Goal: Complete application form: Complete application form

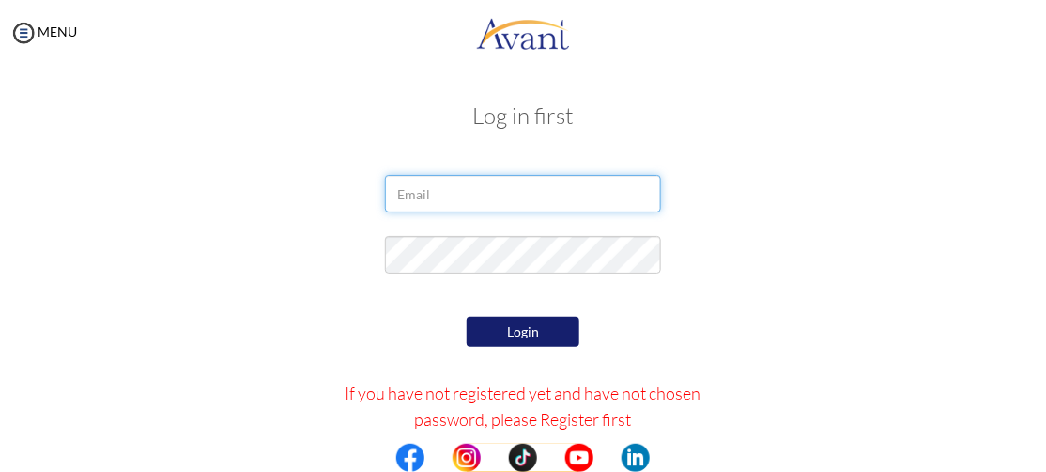
type input "afuapatafuor@gmail.com"
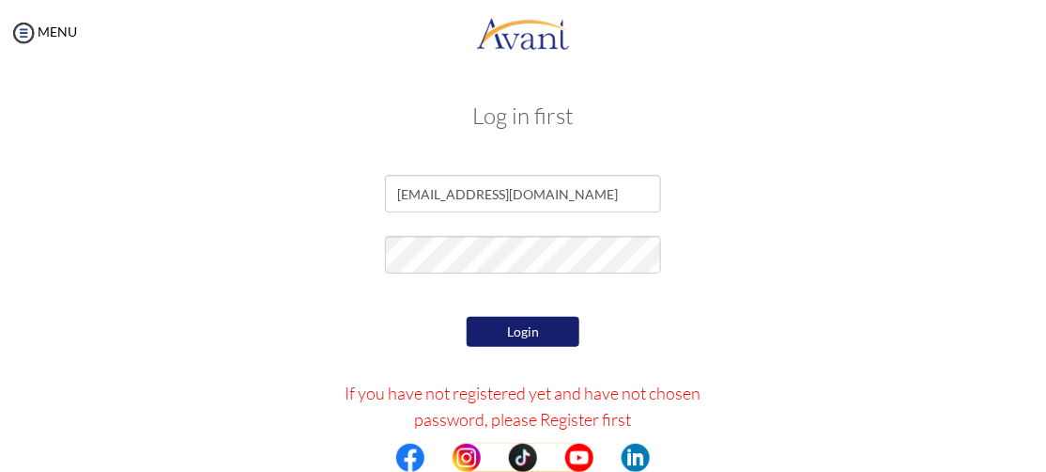
click at [529, 324] on button "Login" at bounding box center [523, 332] width 113 height 30
click at [507, 322] on button "Login" at bounding box center [523, 332] width 113 height 30
click at [514, 337] on button "Login" at bounding box center [523, 332] width 113 height 30
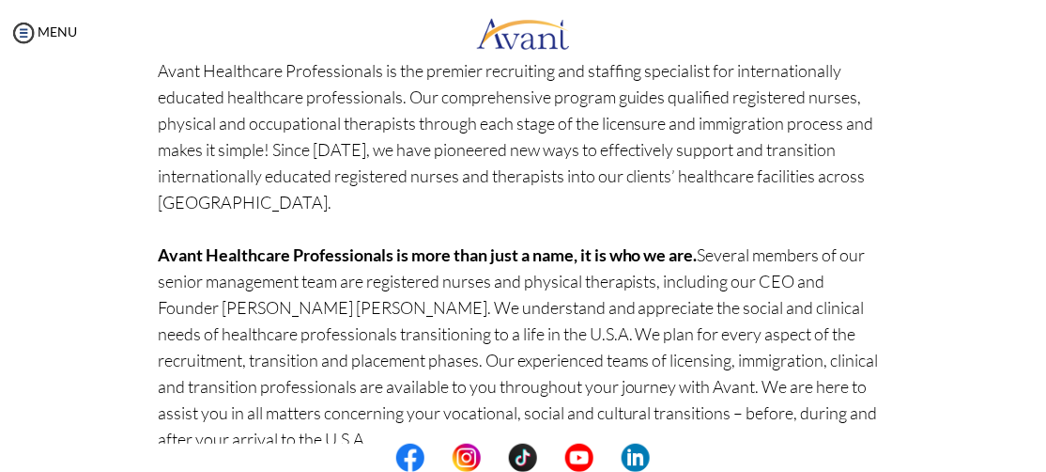
scroll to position [365, 0]
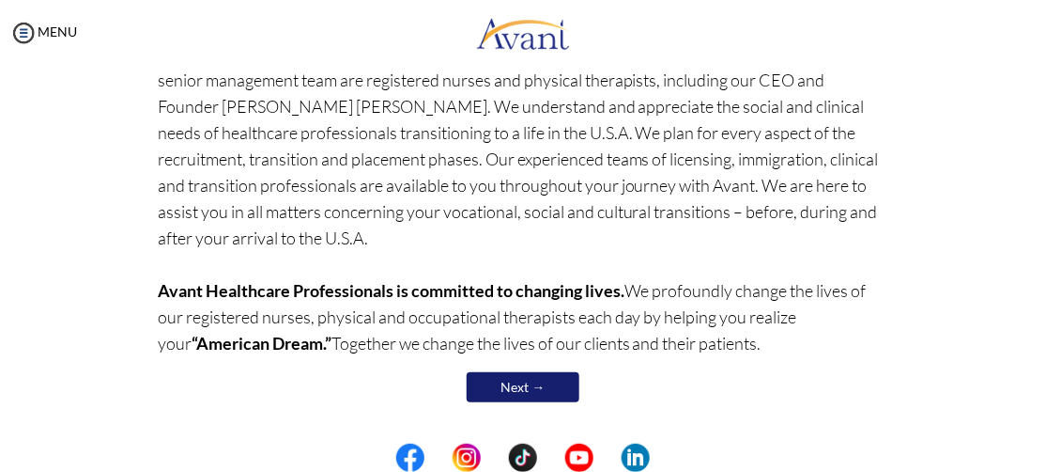
click at [821, 302] on p "Avant Healthcare Professionals is the premier recruiting and staffing specialis…" at bounding box center [523, 106] width 731 height 500
click at [531, 401] on link "Next →" at bounding box center [523, 387] width 113 height 30
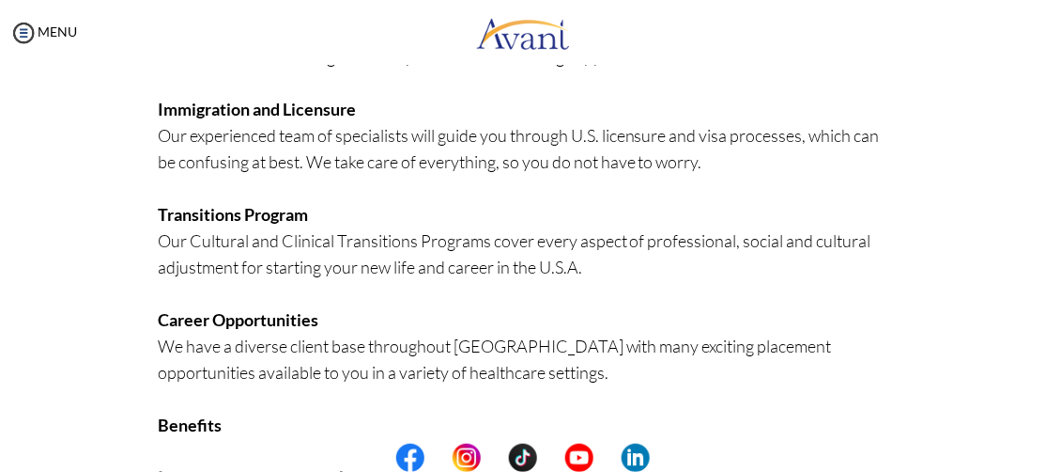
scroll to position [611, 0]
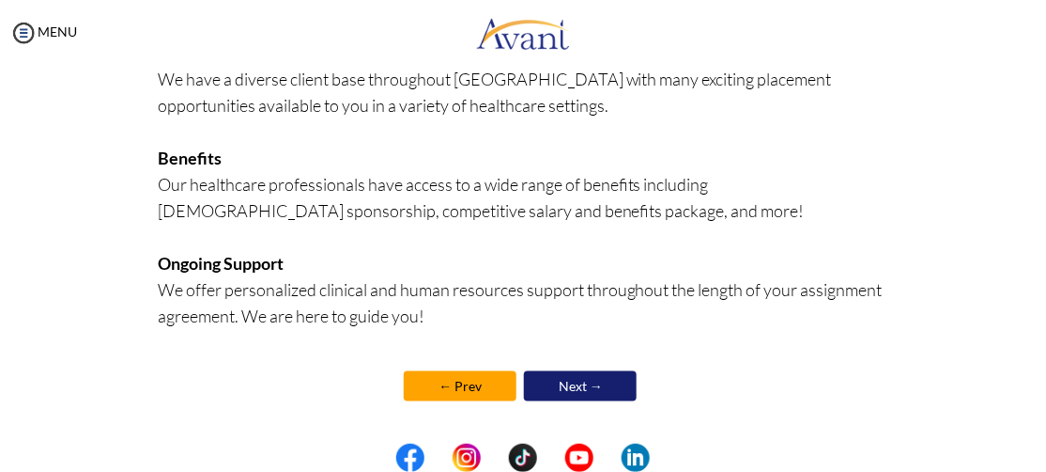
click at [603, 389] on link "Next →" at bounding box center [580, 386] width 113 height 30
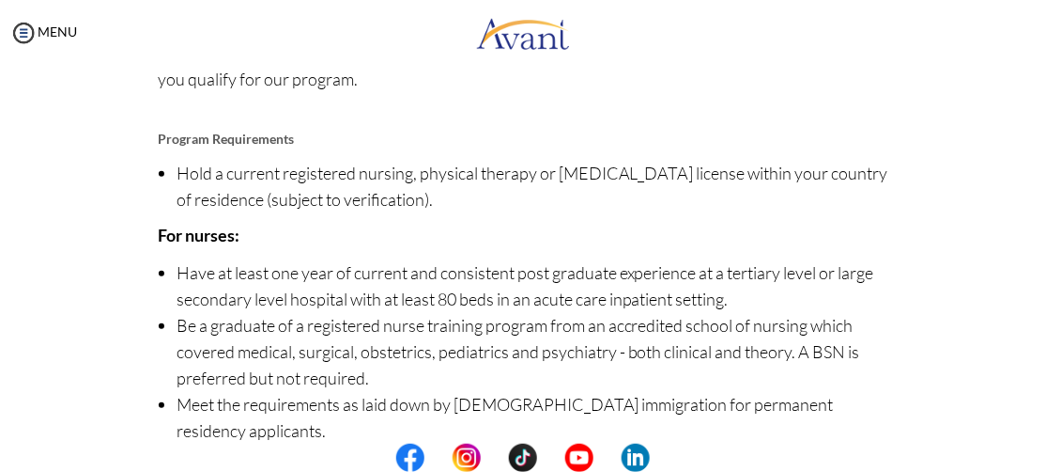
scroll to position [398, 0]
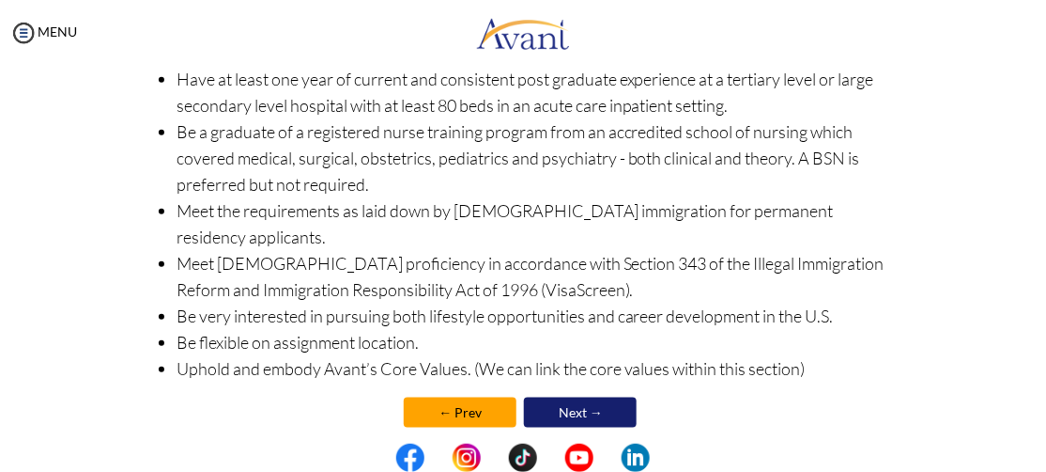
click at [597, 397] on link "Next →" at bounding box center [580, 412] width 113 height 30
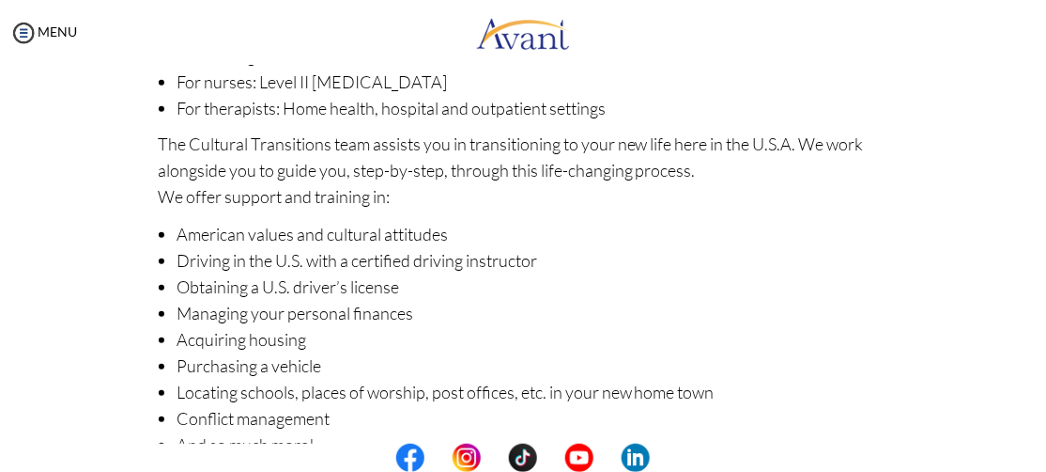
scroll to position [421, 0]
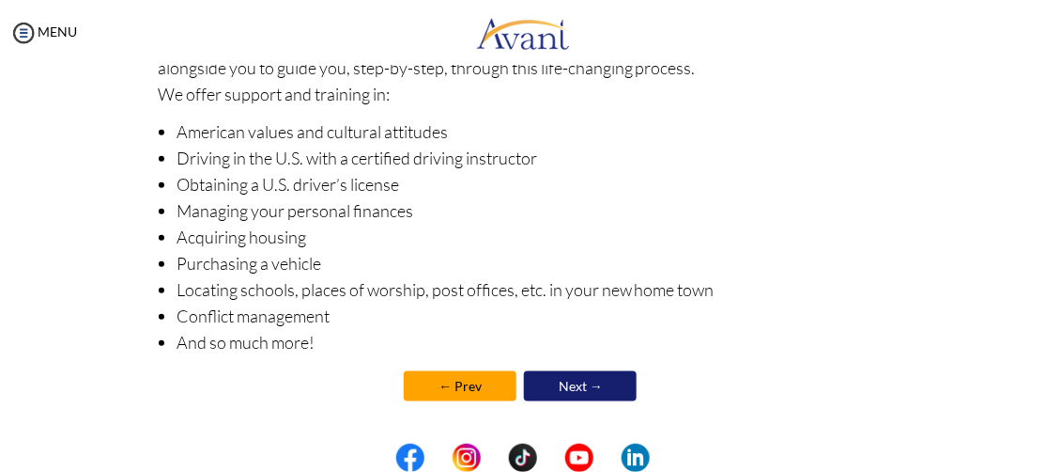
click at [610, 379] on link "Next →" at bounding box center [580, 386] width 113 height 30
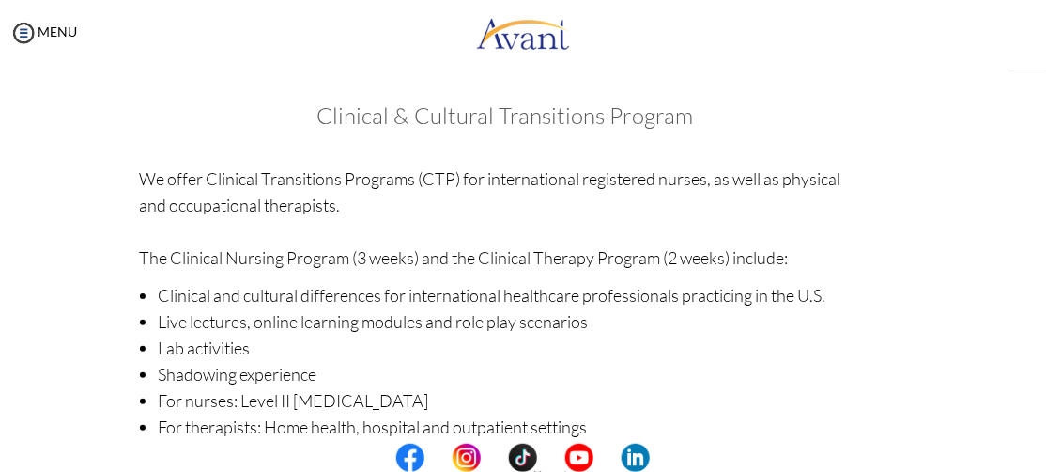
scroll to position [422, 0]
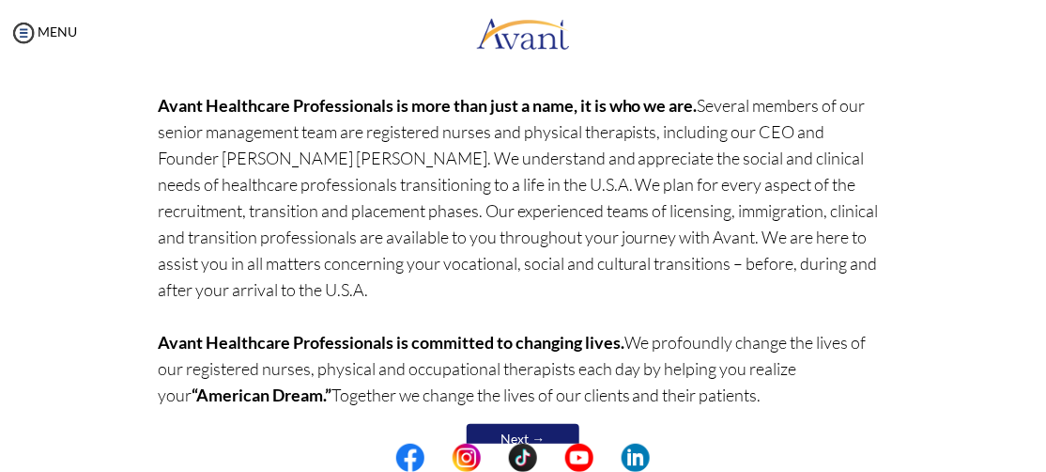
scroll to position [365, 0]
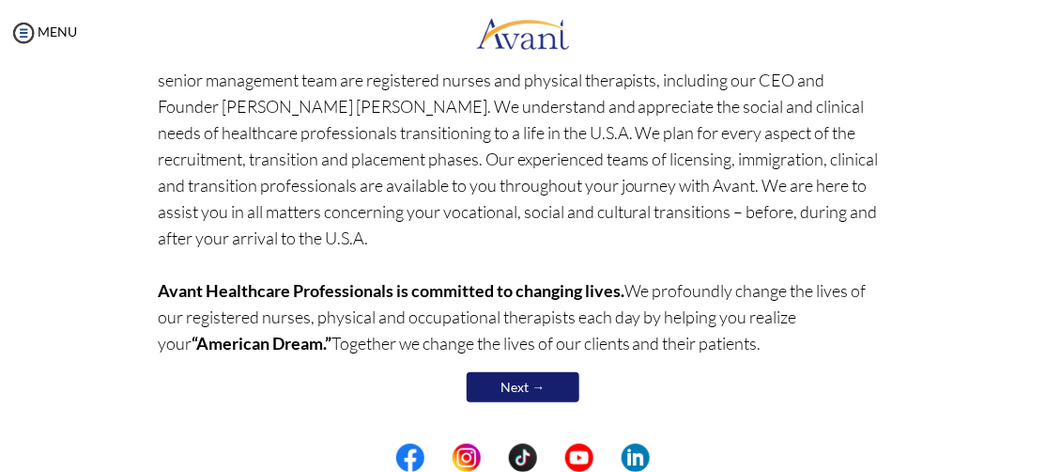
click at [535, 400] on link "Next →" at bounding box center [523, 387] width 113 height 30
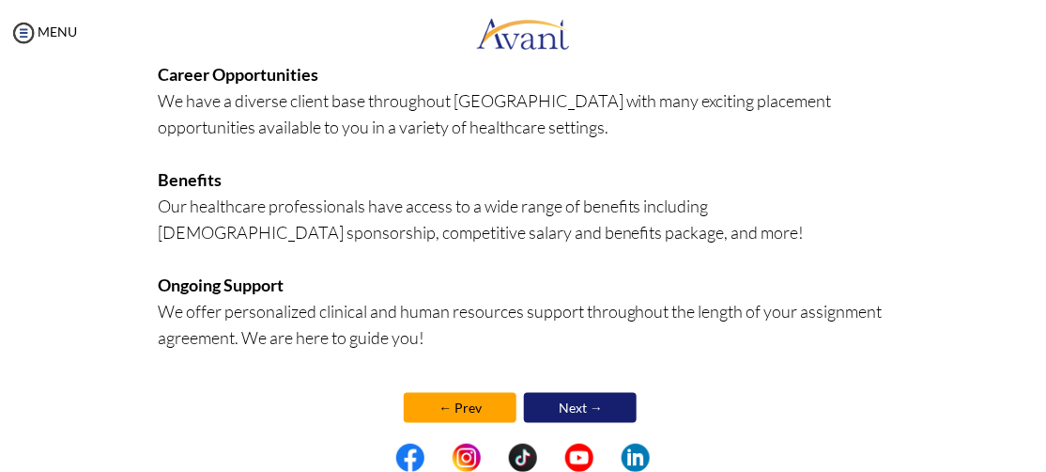
scroll to position [611, 0]
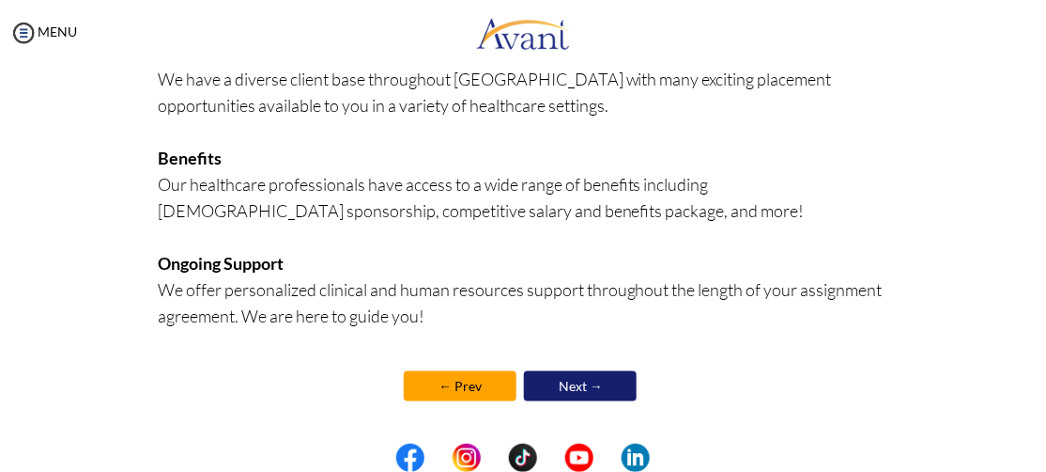
click at [595, 382] on link "Next →" at bounding box center [580, 386] width 113 height 30
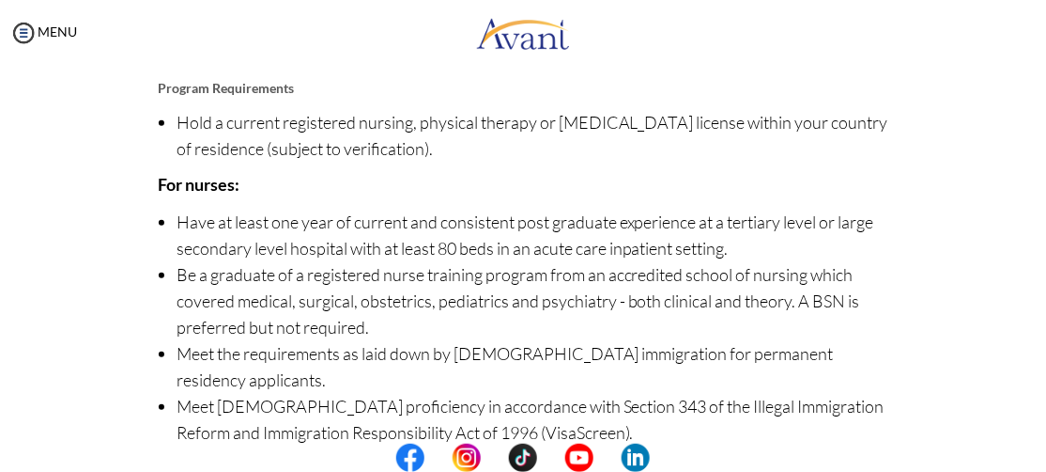
scroll to position [398, 0]
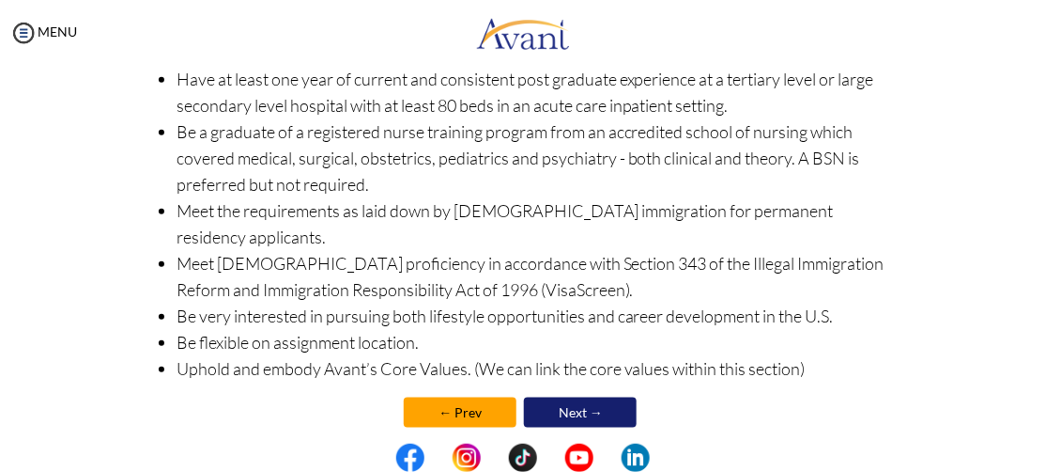
click at [602, 397] on link "Next →" at bounding box center [580, 412] width 113 height 30
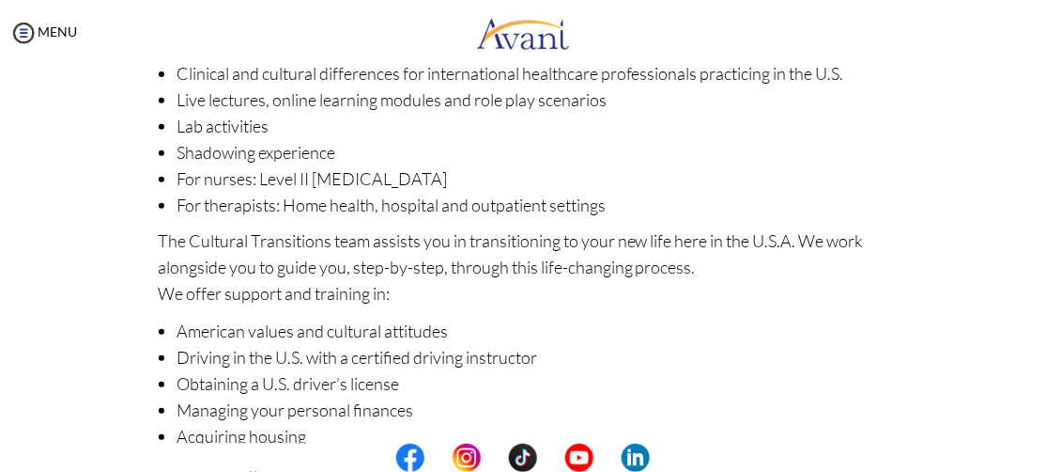
scroll to position [421, 0]
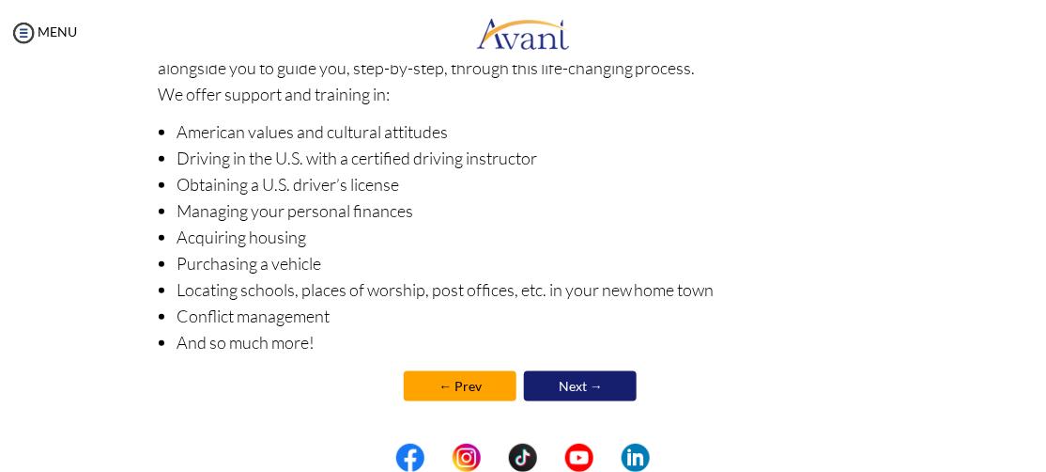
click at [606, 397] on link "Next →" at bounding box center [580, 386] width 113 height 30
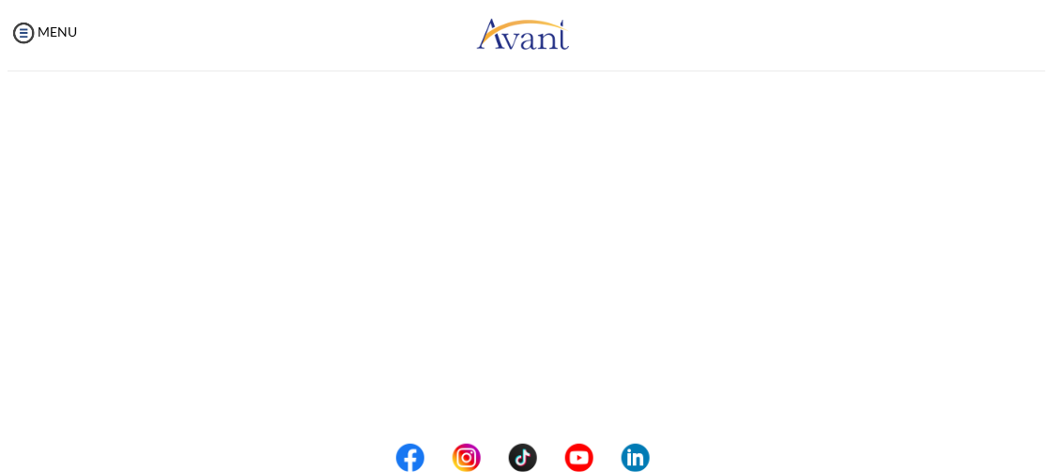
scroll to position [422, 0]
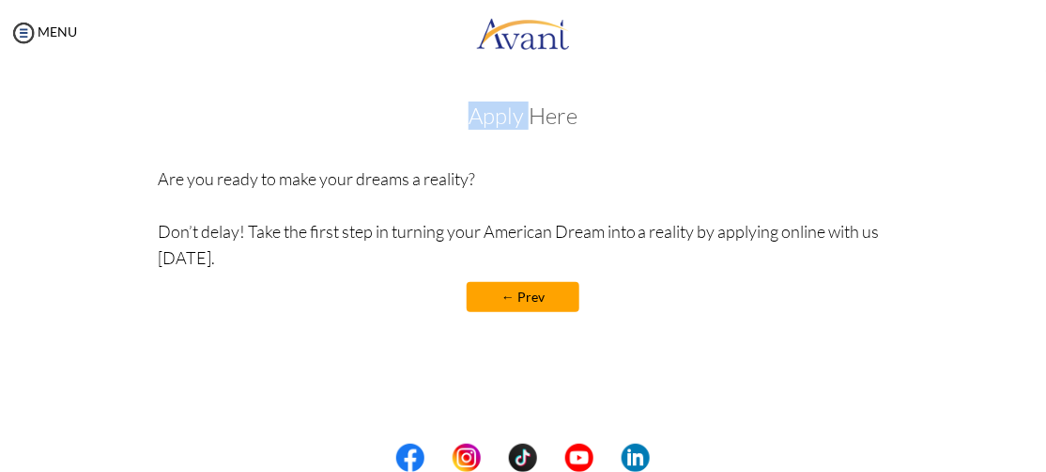
drag, startPoint x: 548, startPoint y: 132, endPoint x: 532, endPoint y: 119, distance: 20.1
click at [532, 119] on div "Apply Here Are you ready to make your dreams a reality? Don’t delay! Take the f…" at bounding box center [523, 216] width 731 height 227
click at [532, 119] on h3 "Apply Here" at bounding box center [523, 115] width 731 height 24
click at [508, 117] on h3 "Apply Here" at bounding box center [523, 115] width 731 height 24
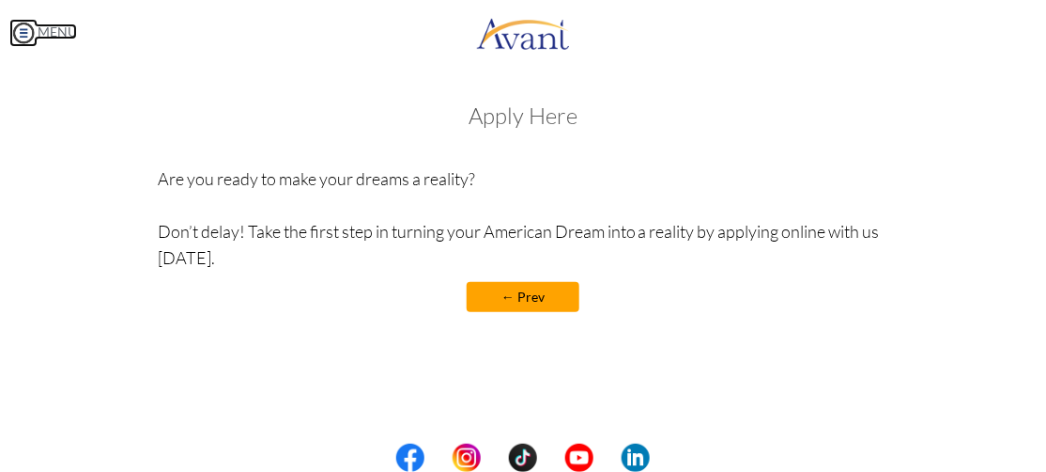
click at [18, 27] on img at bounding box center [23, 33] width 28 height 28
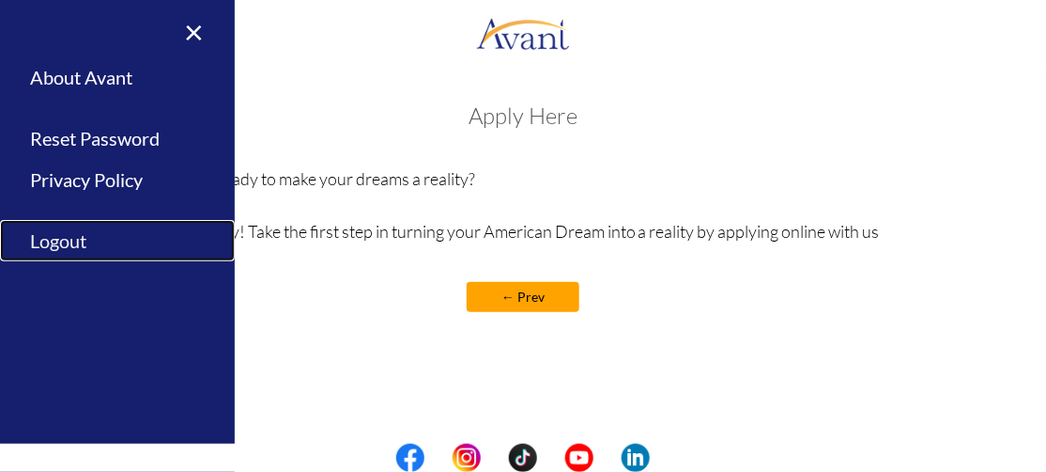
click at [67, 244] on link "Logout" at bounding box center [117, 241] width 235 height 42
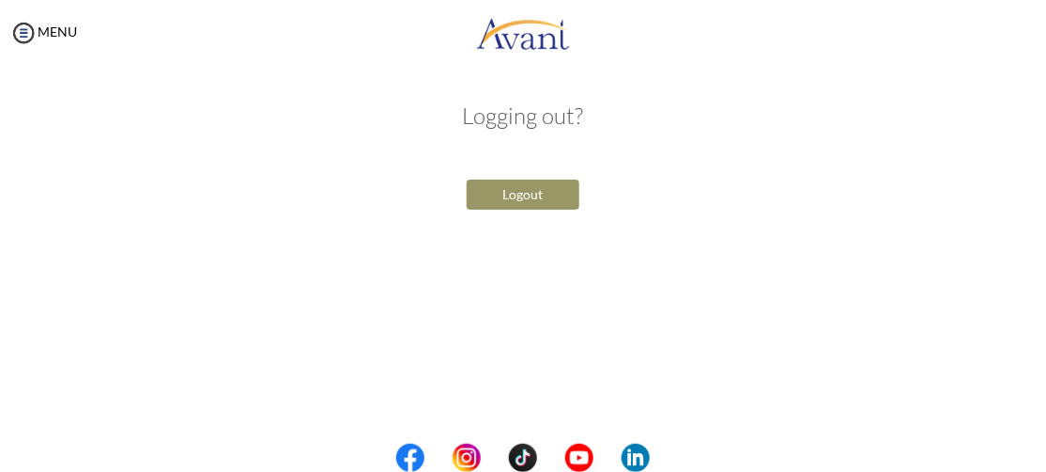
click at [501, 190] on button "Logout" at bounding box center [523, 194] width 113 height 30
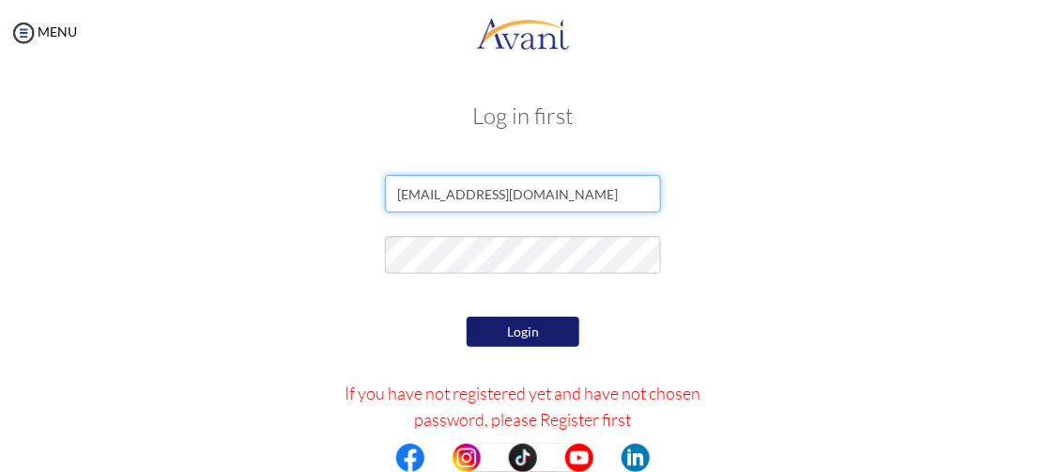
click at [555, 196] on input "afuapatafuor@gmail.com" at bounding box center [522, 194] width 275 height 38
type input "a"
paste input "[EMAIL_ADDRESS][DOMAIN_NAME]"
type input "[EMAIL_ADDRESS][DOMAIN_NAME]"
click at [557, 339] on button "Login" at bounding box center [523, 332] width 113 height 30
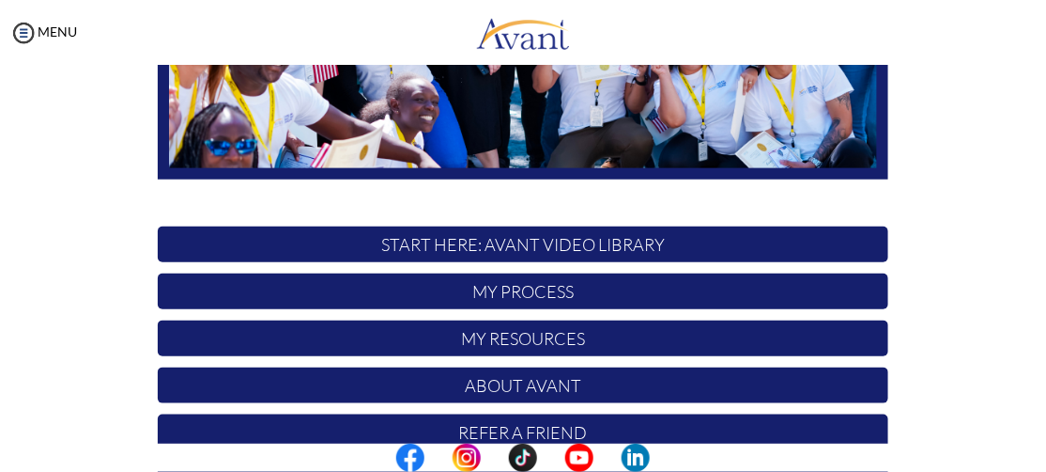
scroll to position [425, 0]
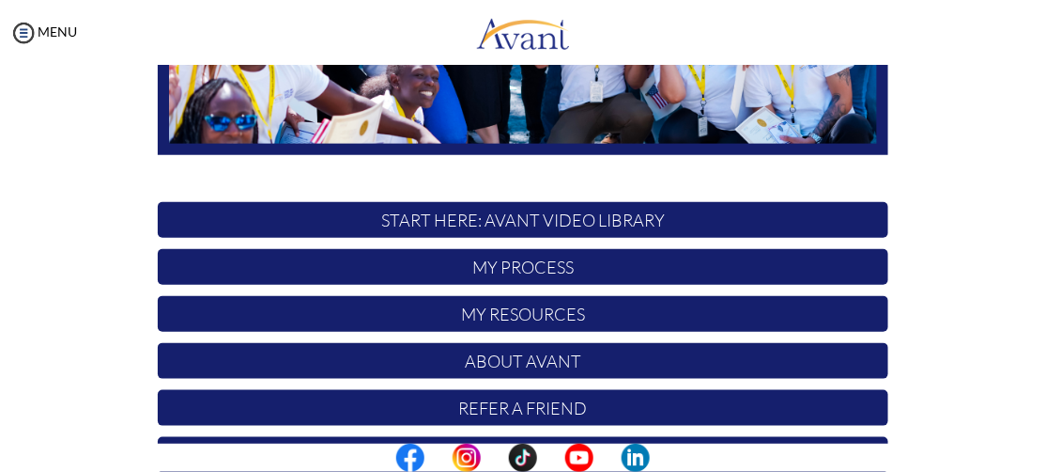
click at [429, 220] on p "START HERE: Avant Video Library" at bounding box center [523, 220] width 731 height 36
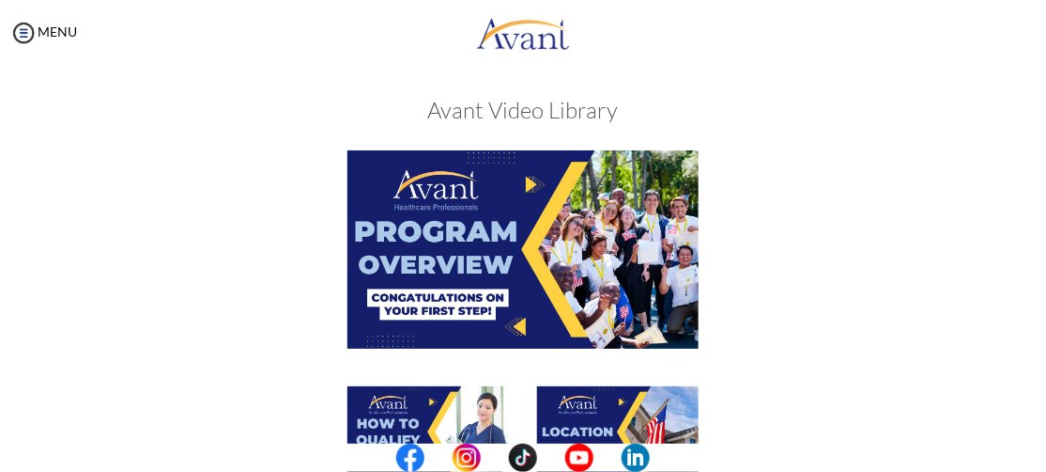
scroll to position [0, 0]
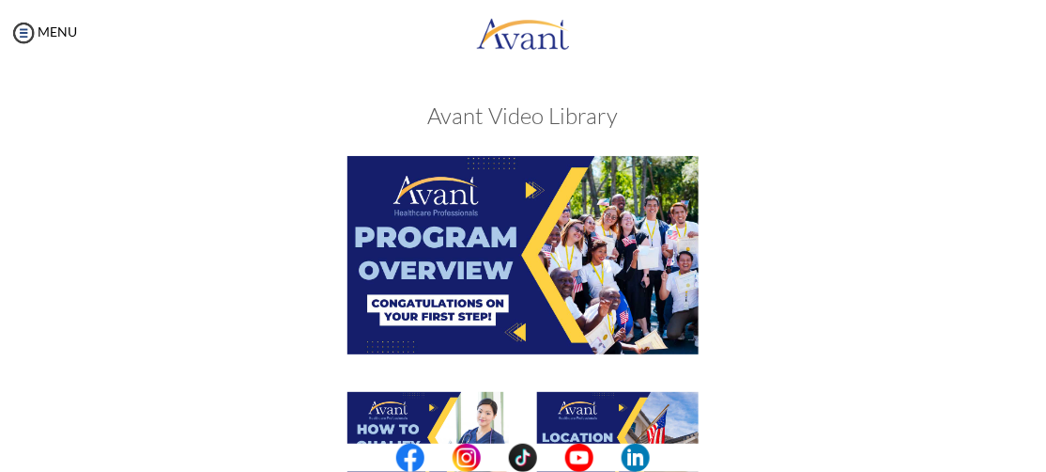
click at [16, 39] on img at bounding box center [23, 33] width 28 height 28
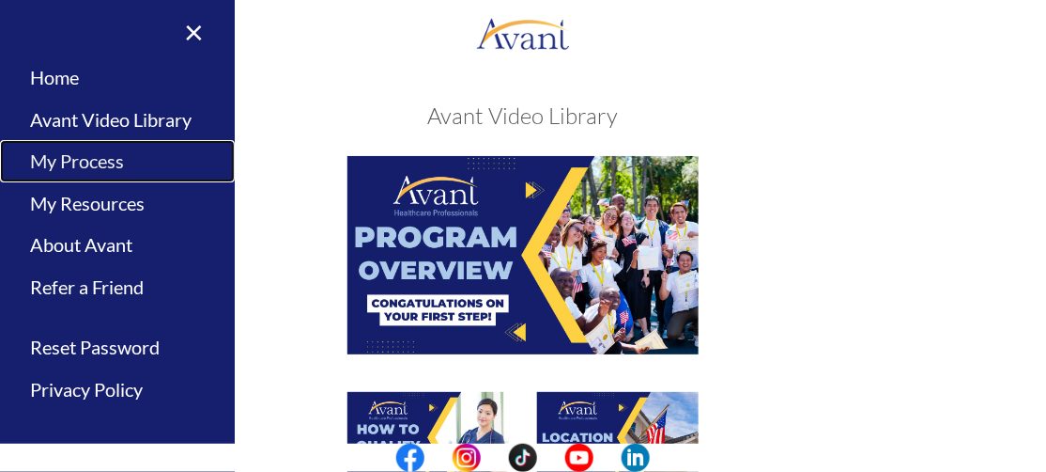
click at [64, 155] on link "My Process" at bounding box center [117, 161] width 235 height 42
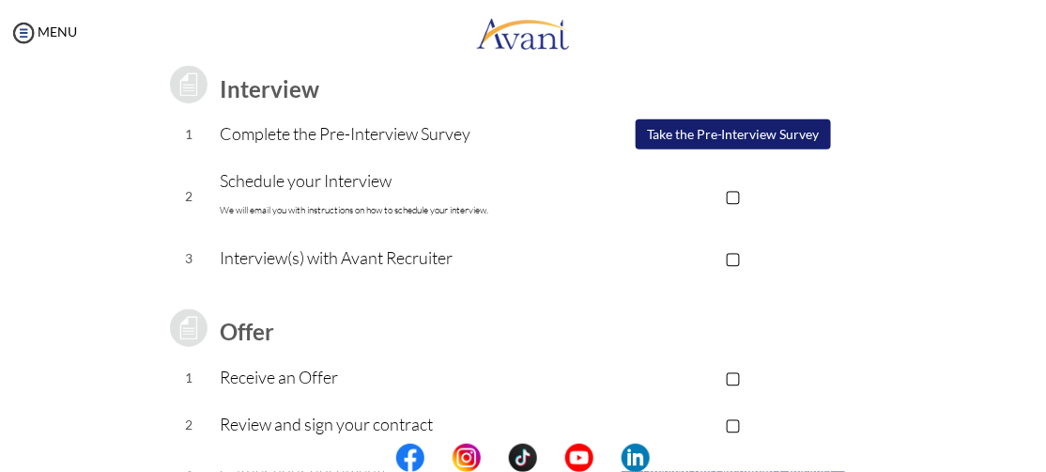
scroll to position [266, 0]
click at [667, 128] on button "Take the Pre-Interview Survey" at bounding box center [733, 135] width 195 height 30
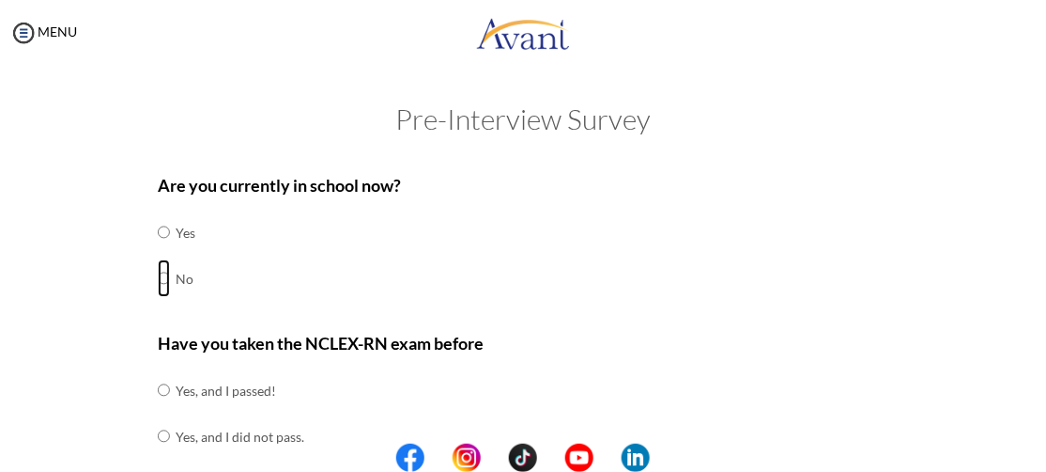
click at [158, 251] on input "radio" at bounding box center [164, 232] width 12 height 38
radio input "true"
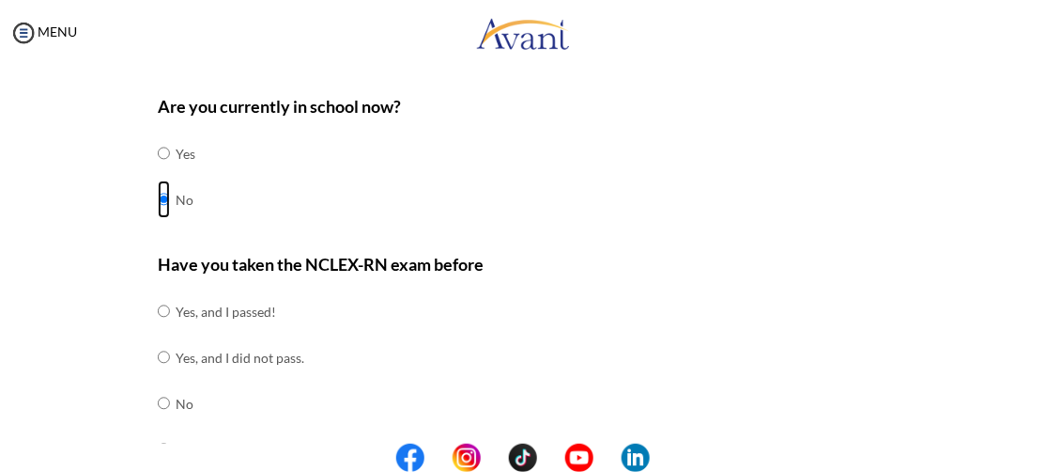
scroll to position [83, 0]
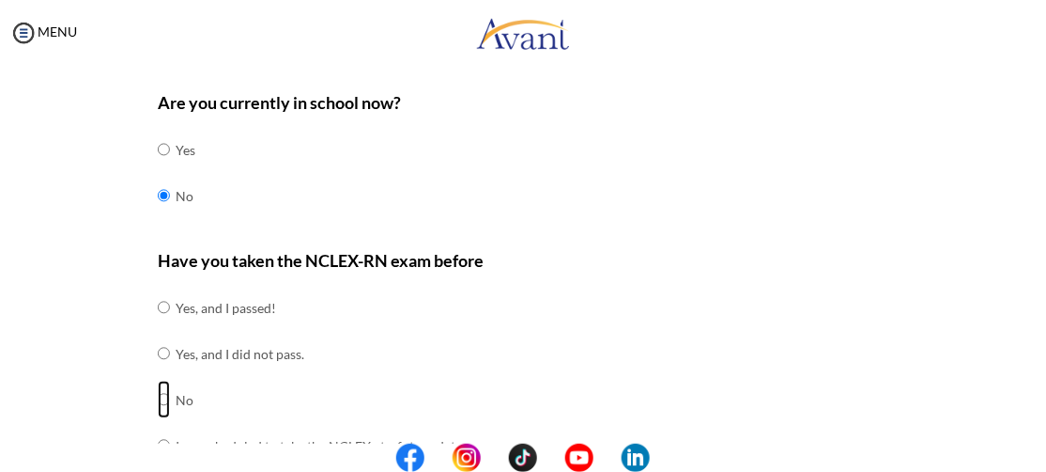
click at [159, 326] on input "radio" at bounding box center [164, 307] width 12 height 38
radio input "true"
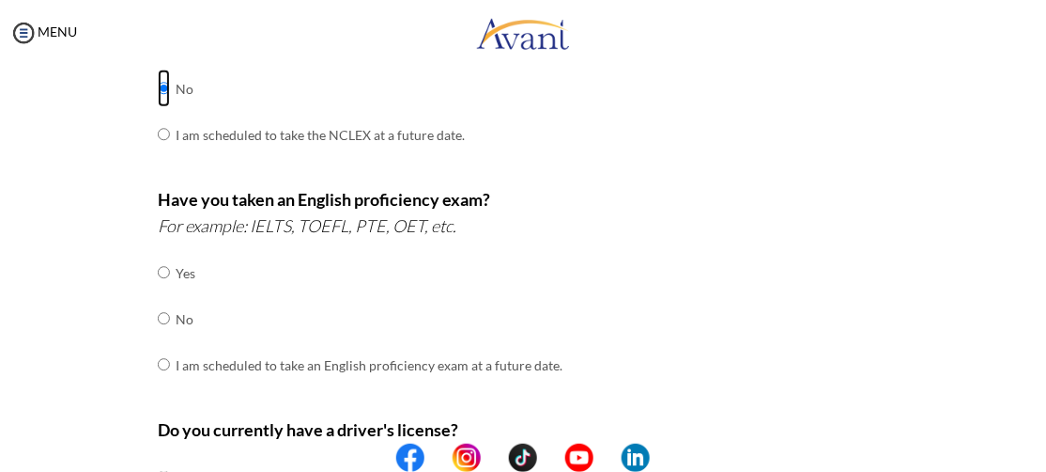
scroll to position [403, 0]
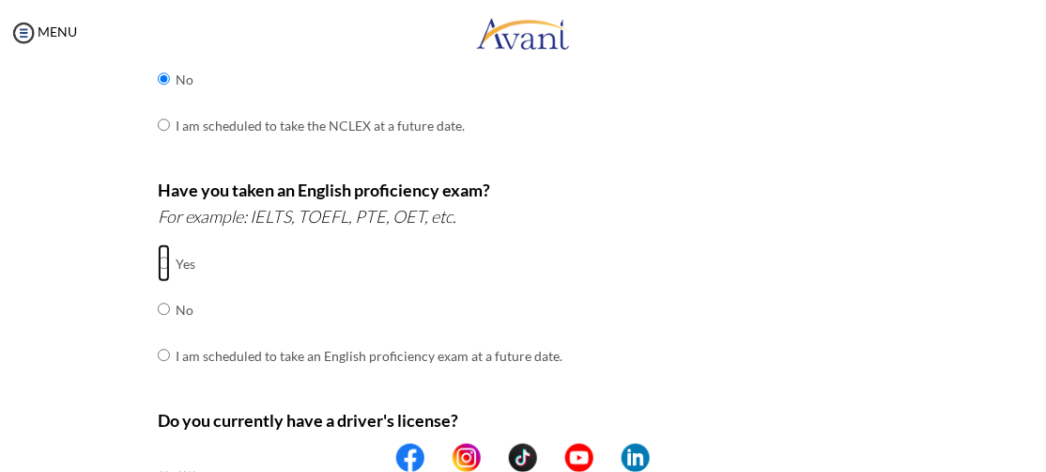
click at [161, 256] on input "radio" at bounding box center [164, 263] width 12 height 38
radio input "true"
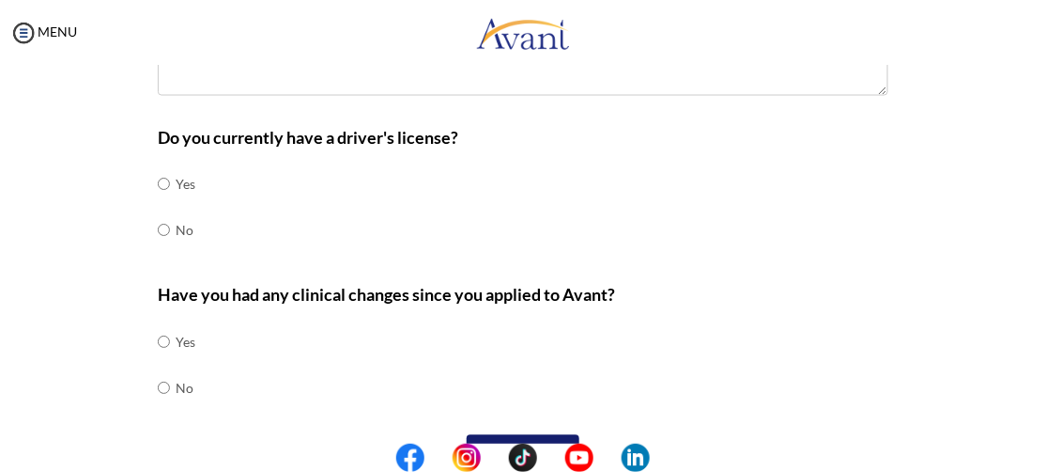
scroll to position [900, 0]
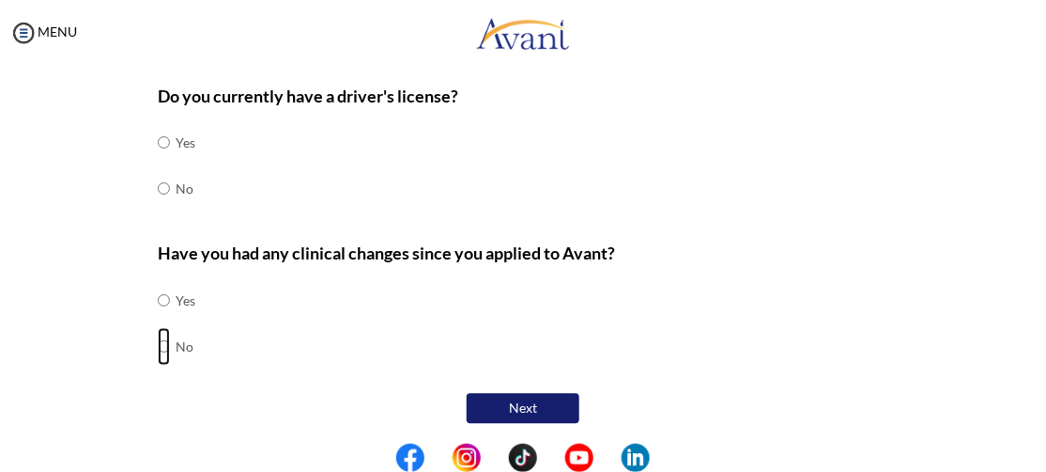
click at [158, 319] on input "radio" at bounding box center [164, 301] width 12 height 38
radio input "true"
click at [158, 162] on input "radio" at bounding box center [164, 143] width 12 height 38
radio input "true"
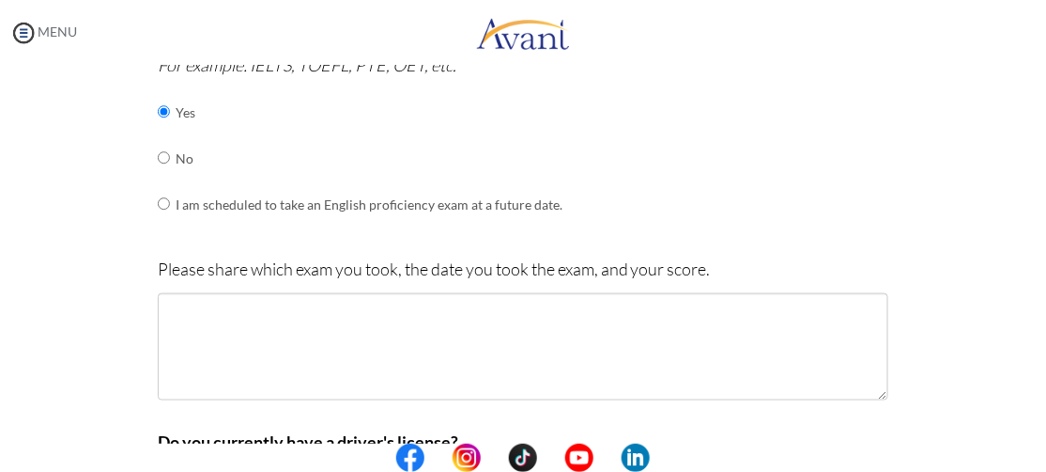
scroll to position [556, 0]
click at [24, 40] on img at bounding box center [23, 33] width 28 height 28
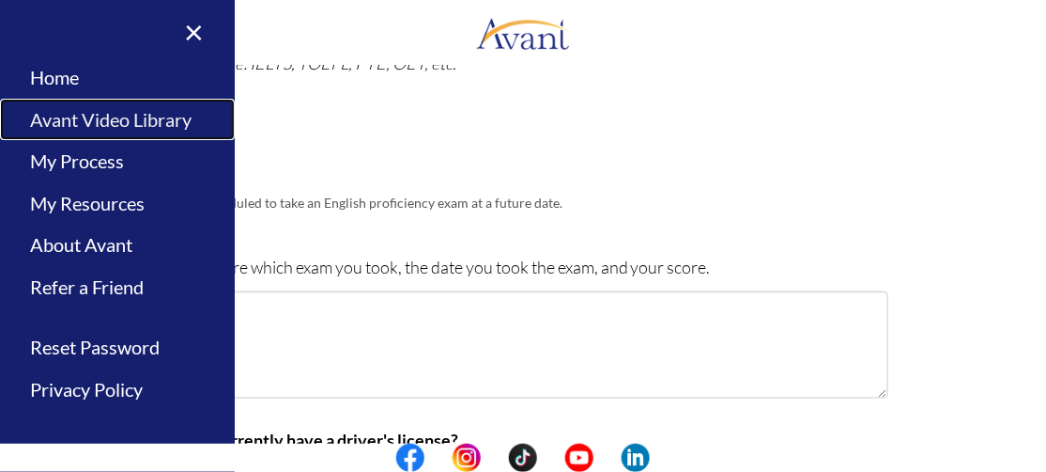
click at [61, 121] on link "Avant Video Library" at bounding box center [117, 120] width 235 height 42
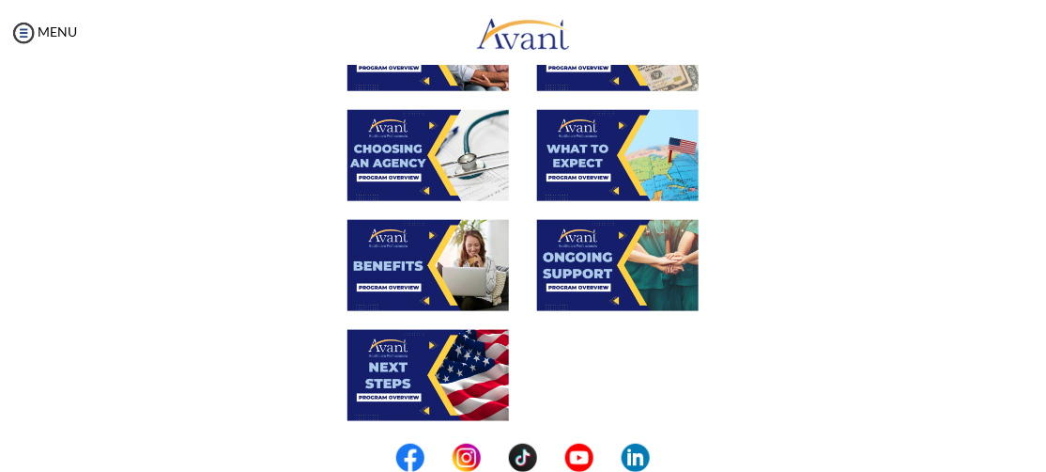
scroll to position [478, 0]
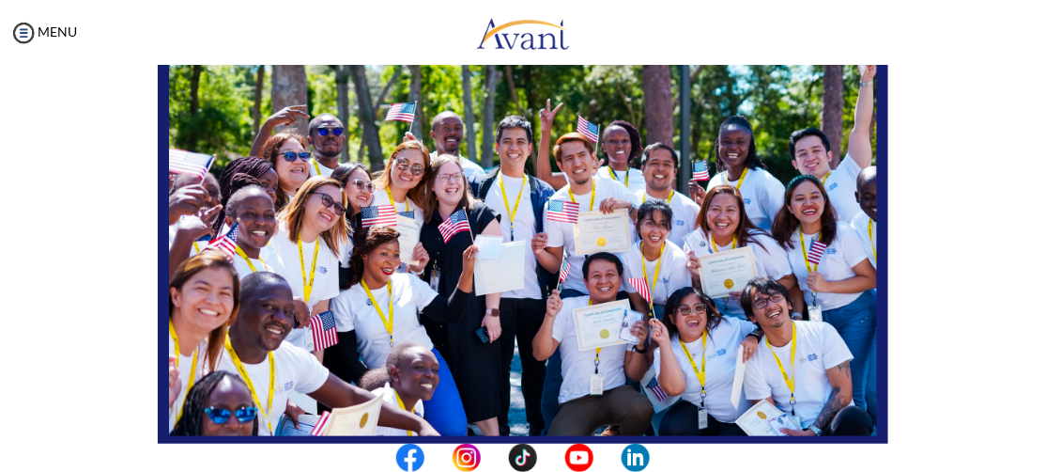
scroll to position [131, 0]
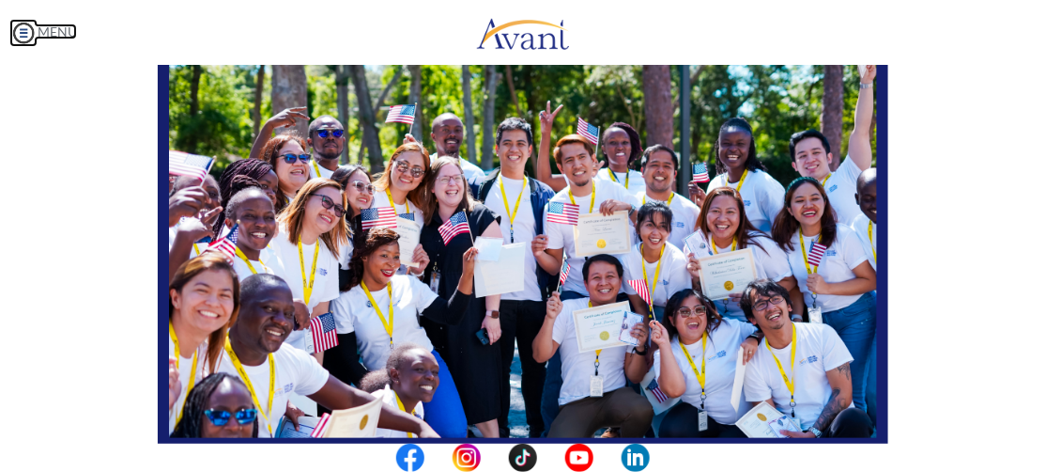
click at [28, 30] on img at bounding box center [23, 33] width 28 height 28
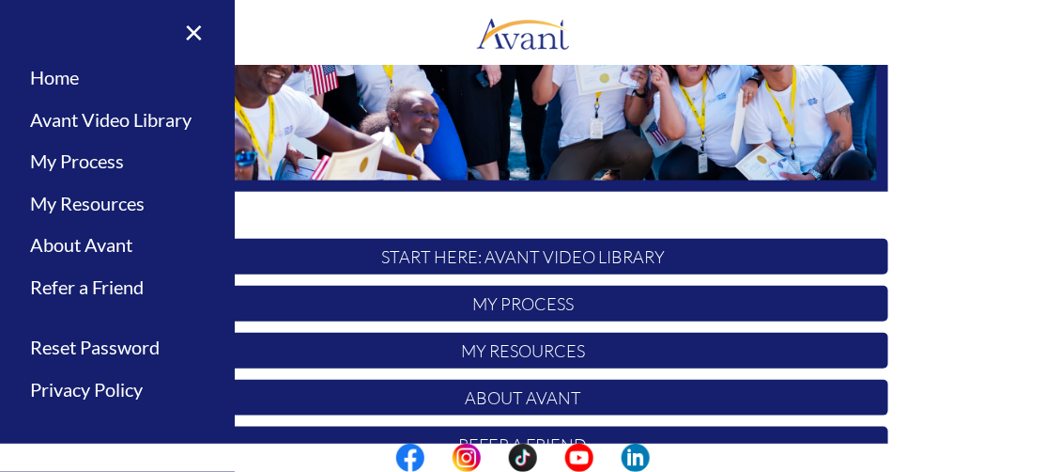
scroll to position [391, 0]
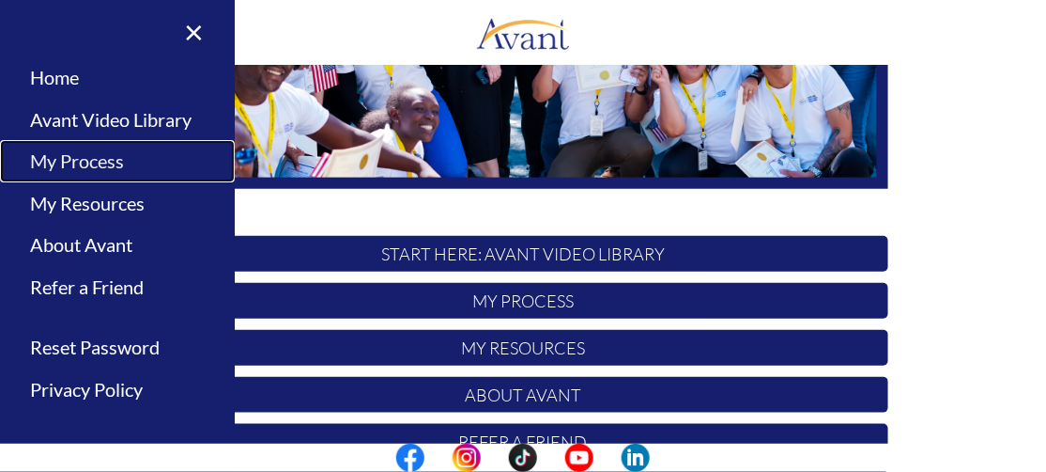
click at [90, 163] on link "My Process" at bounding box center [117, 161] width 235 height 42
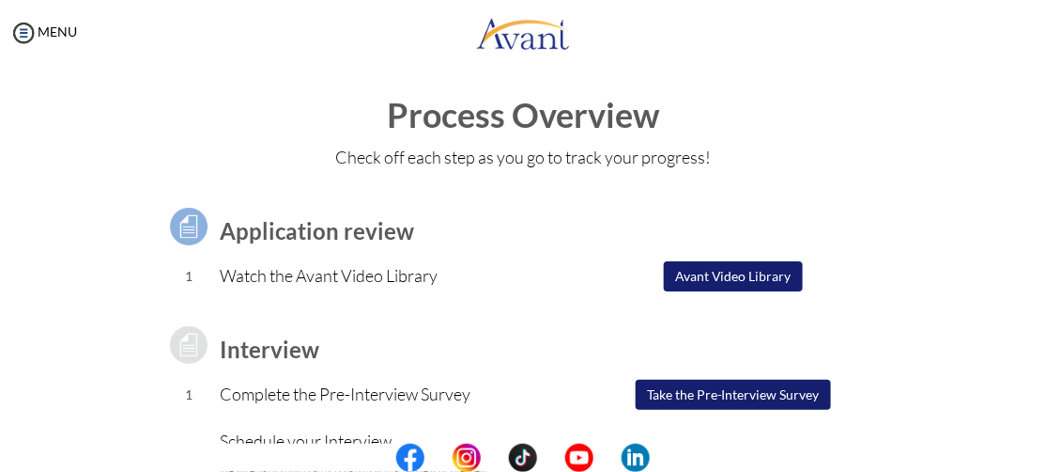
scroll to position [0, 0]
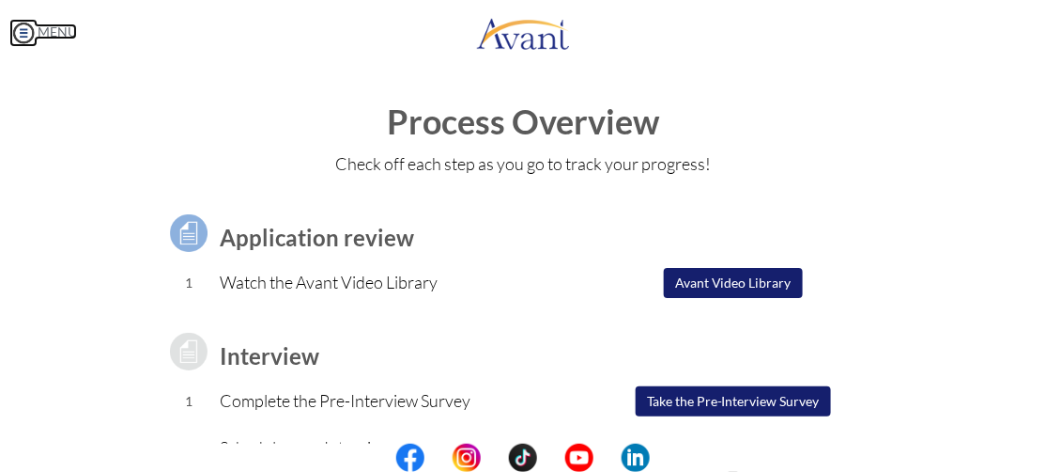
click at [27, 32] on img at bounding box center [23, 33] width 28 height 28
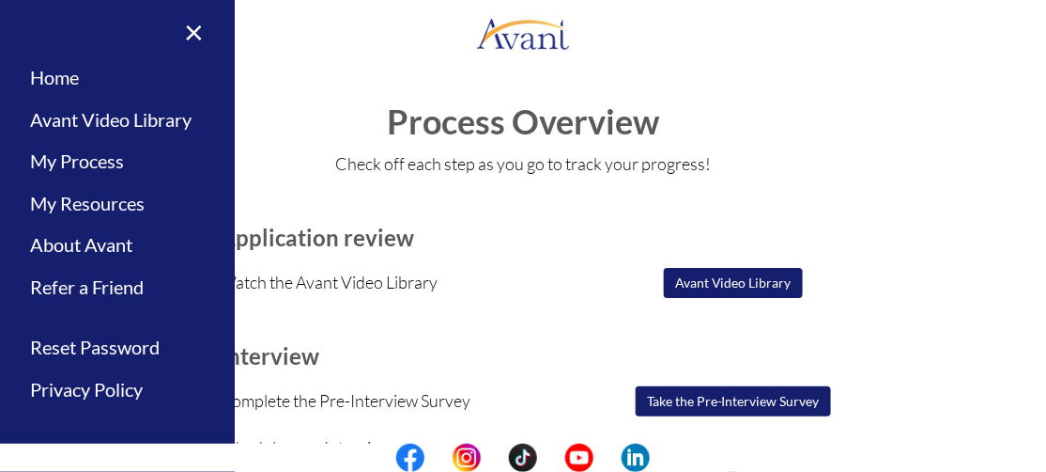
scroll to position [6, 0]
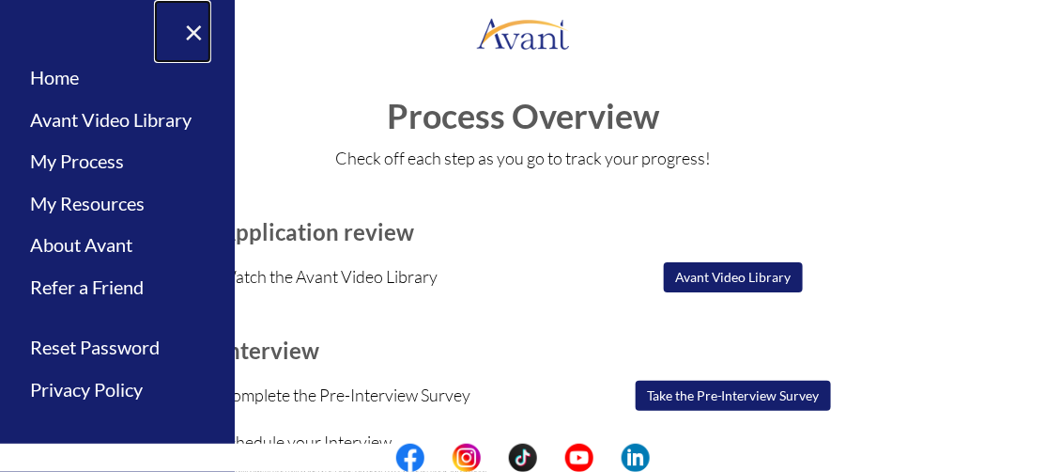
click at [172, 35] on link "×" at bounding box center [182, 31] width 57 height 63
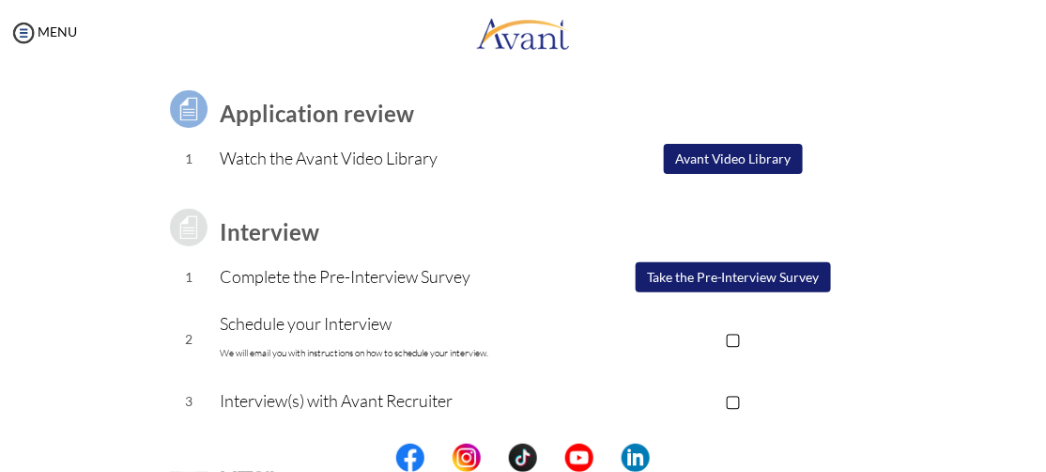
scroll to position [128, 0]
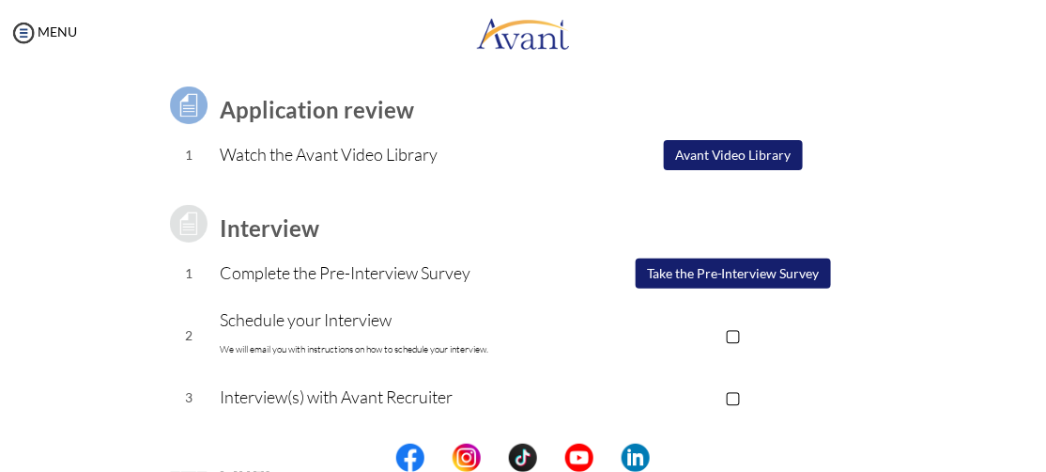
click at [776, 278] on button "Take the Pre-Interview Survey" at bounding box center [733, 273] width 195 height 30
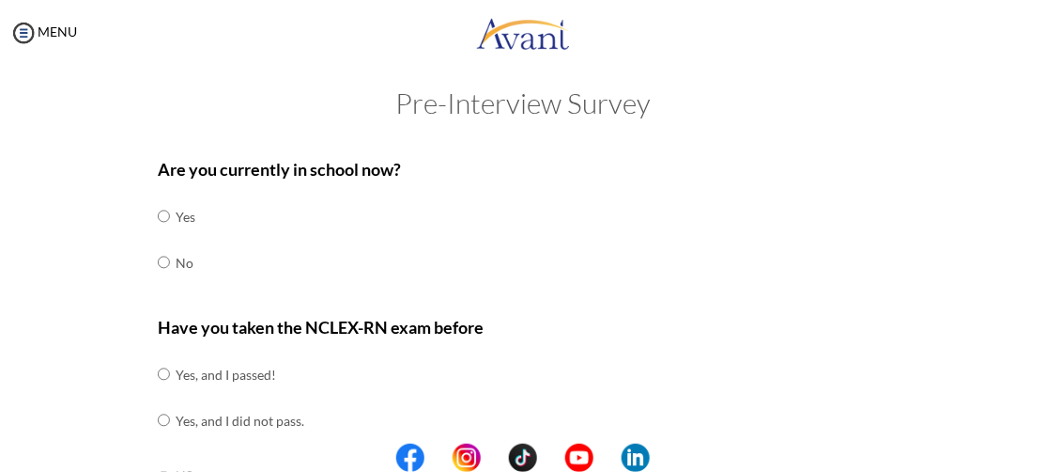
scroll to position [0, 0]
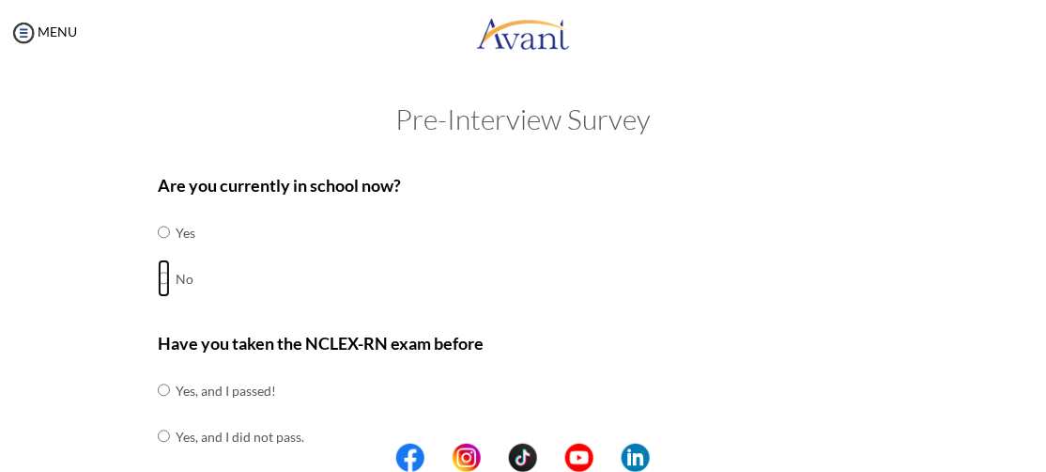
click at [158, 251] on input "radio" at bounding box center [164, 232] width 12 height 38
radio input "true"
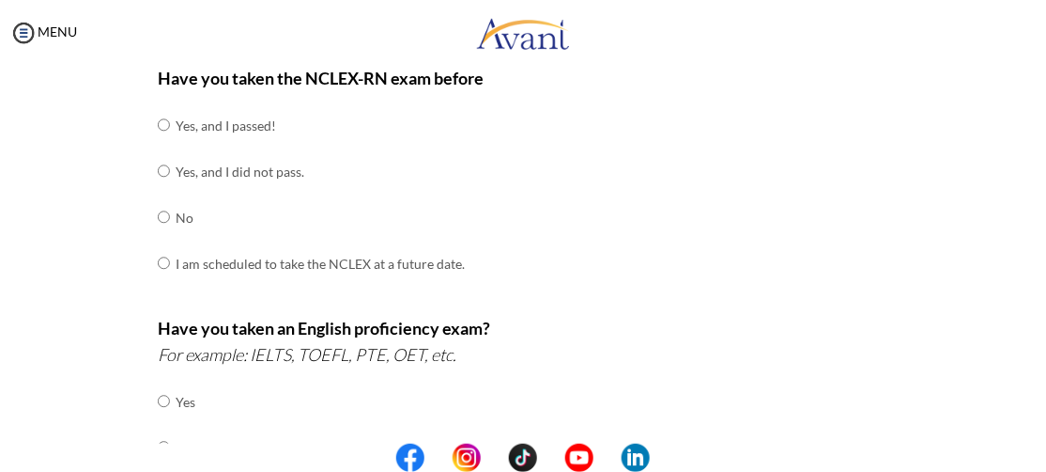
scroll to position [268, 0]
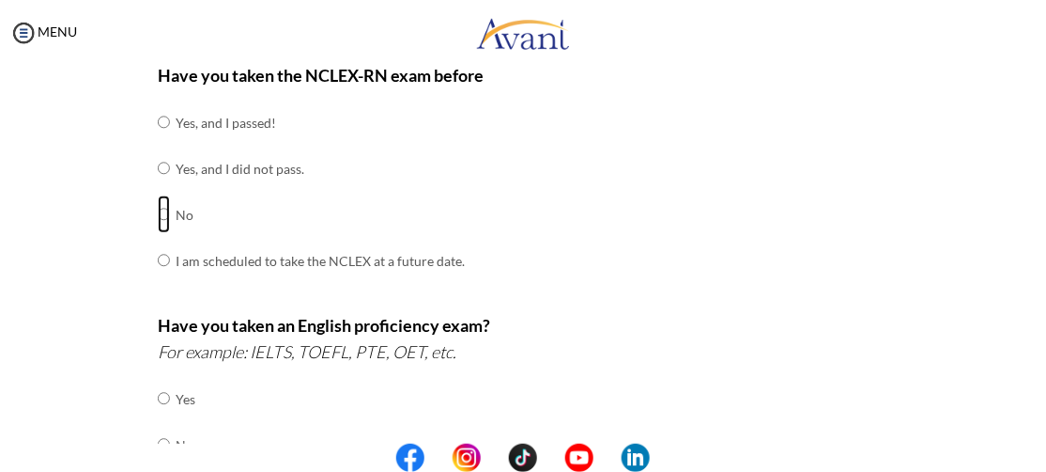
click at [160, 141] on input "radio" at bounding box center [164, 122] width 12 height 38
radio input "true"
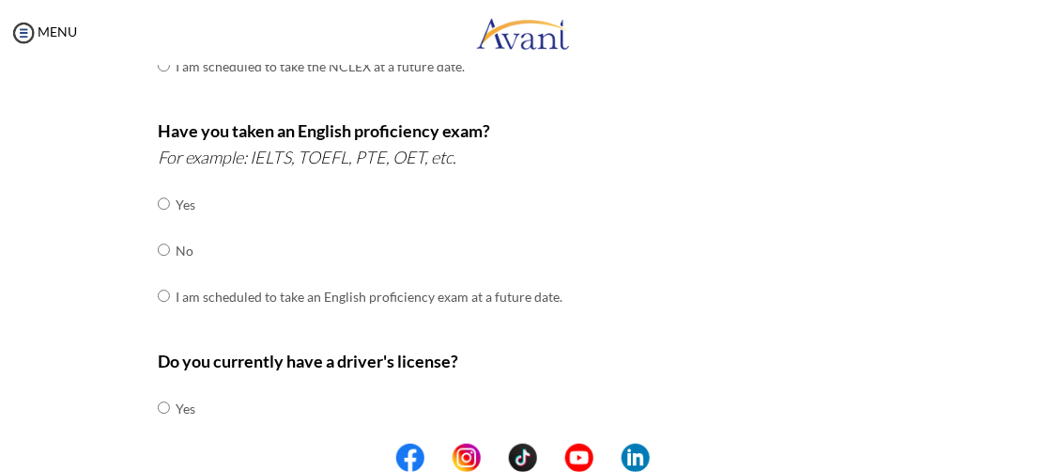
scroll to position [463, 0]
click at [158, 207] on input "radio" at bounding box center [164, 203] width 12 height 38
radio input "true"
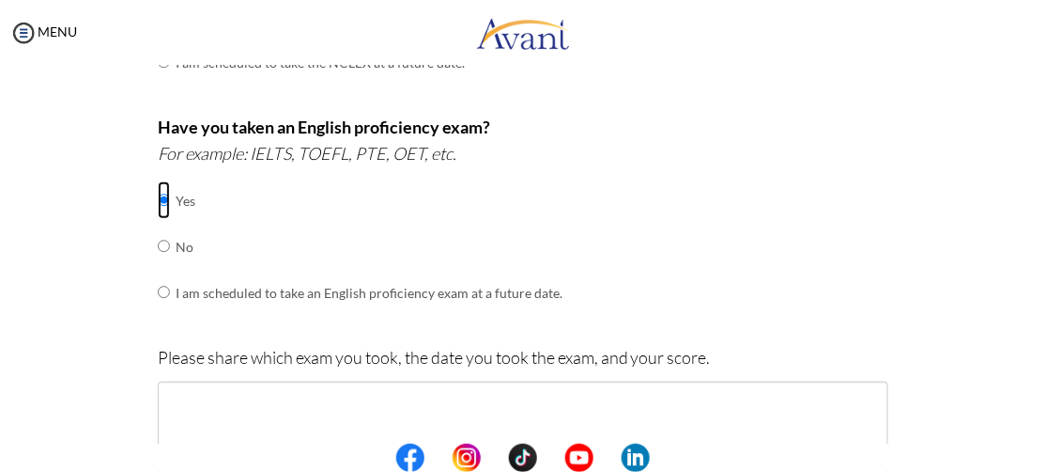
scroll to position [444, 0]
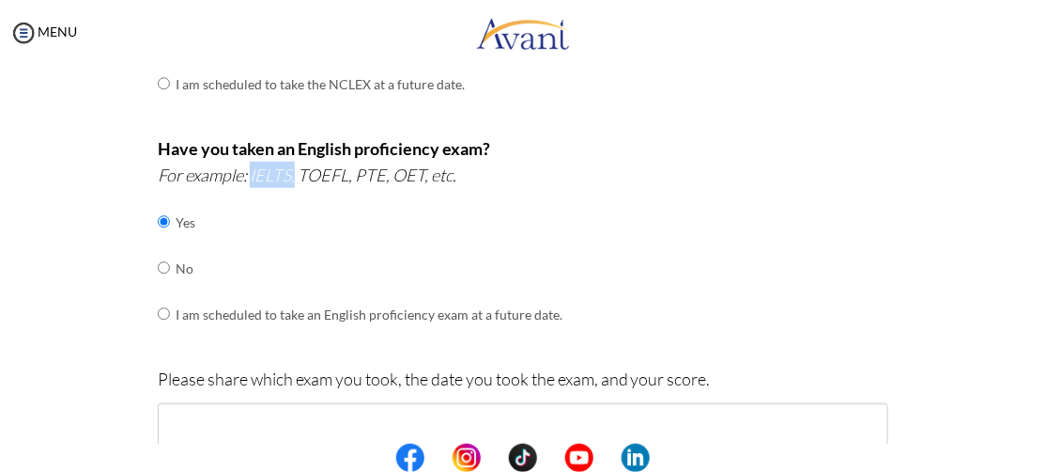
drag, startPoint x: 246, startPoint y: 174, endPoint x: 289, endPoint y: 177, distance: 43.3
click at [289, 177] on icon "For example: IELTS, TOEFL, PTE, OET, etc." at bounding box center [307, 174] width 299 height 21
copy icon "IELTS,"
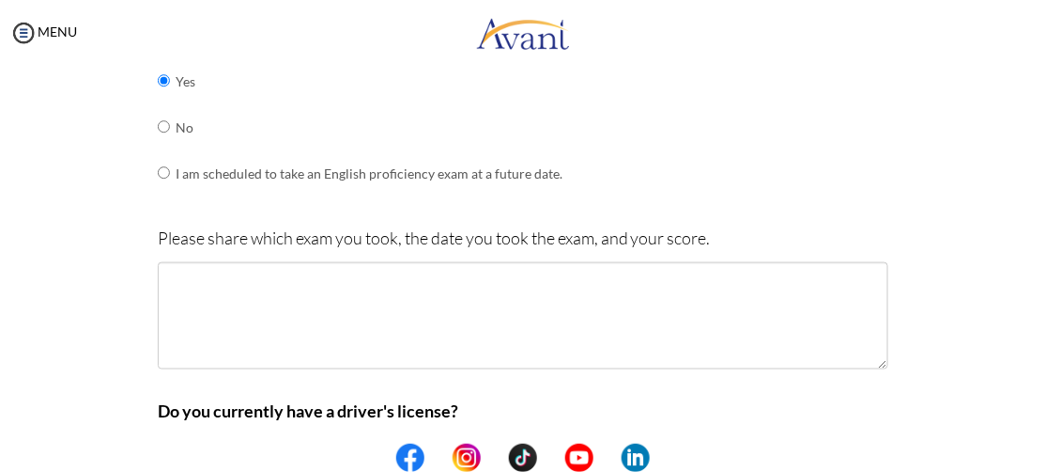
scroll to position [596, 0]
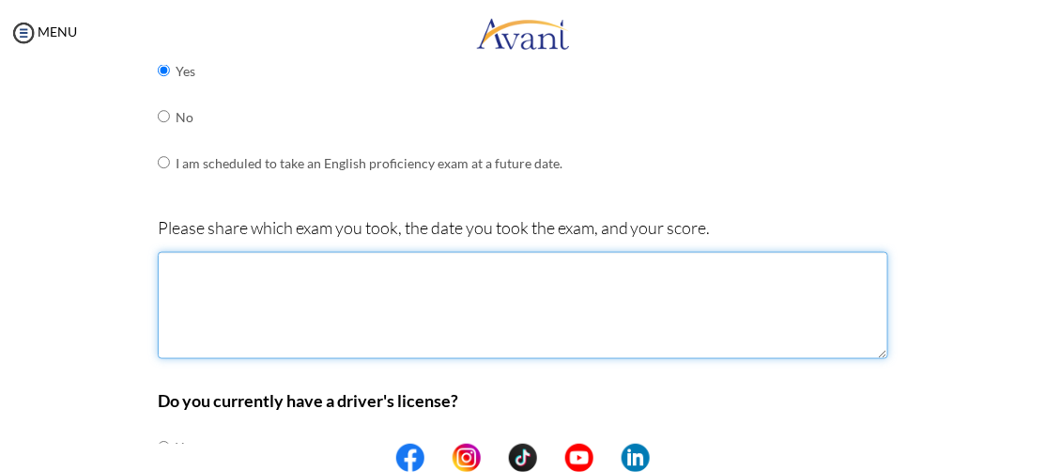
click at [278, 256] on textarea at bounding box center [523, 305] width 731 height 107
paste textarea "IELTS,"
click at [194, 286] on textarea "IELTS, [DATE]" at bounding box center [523, 305] width 731 height 107
click at [316, 285] on textarea "IELTS, [DATE]" at bounding box center [523, 305] width 731 height 107
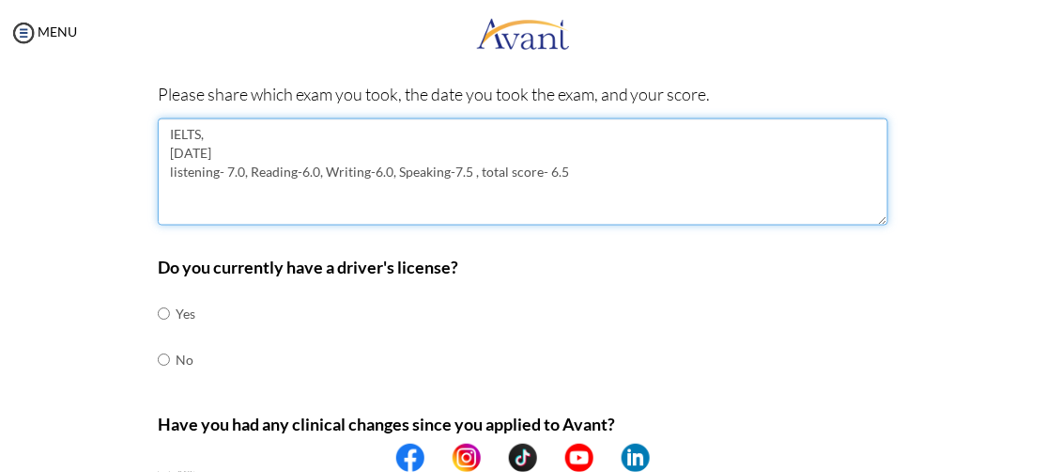
scroll to position [765, 0]
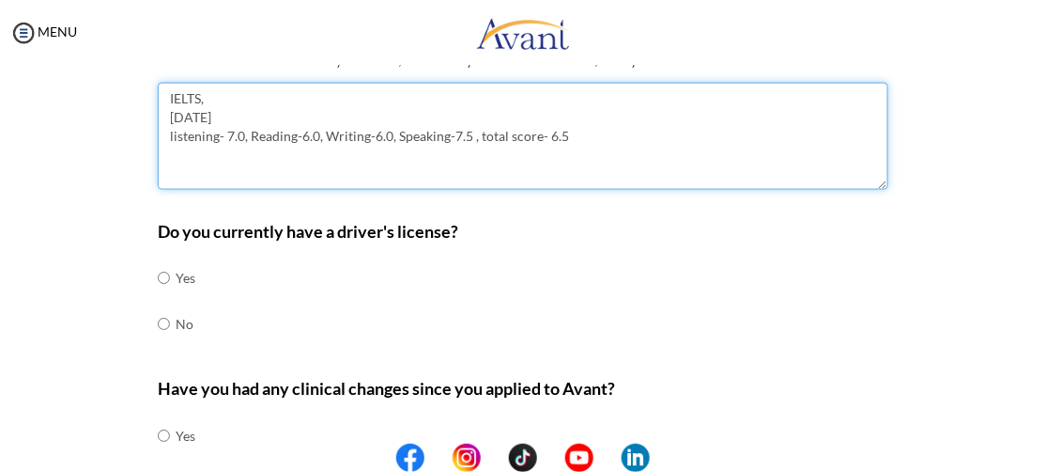
type textarea "IELTS, [DATE] listening- 7.0, Reading-6.0, Writing-6.0, Speaking-7.5 , total sc…"
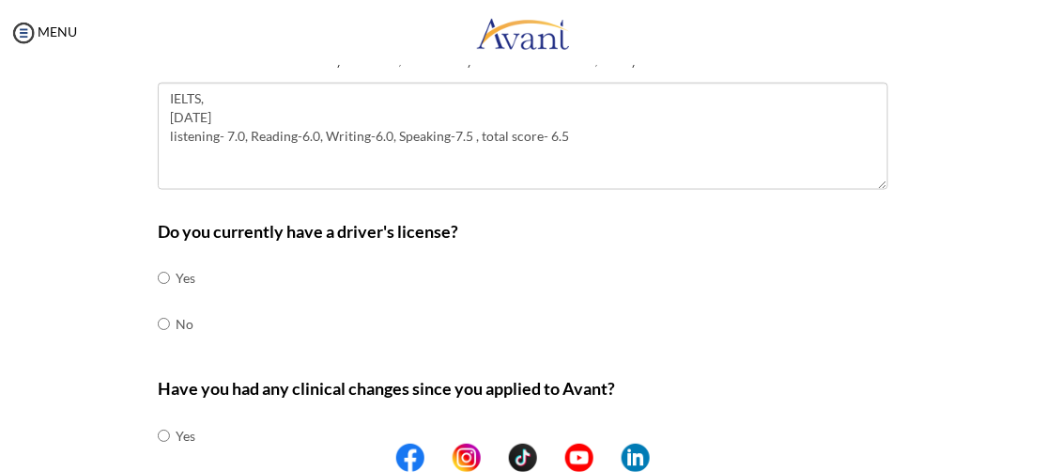
click at [170, 328] on td at bounding box center [173, 325] width 6 height 46
click at [158, 297] on input "radio" at bounding box center [164, 278] width 12 height 38
radio input "true"
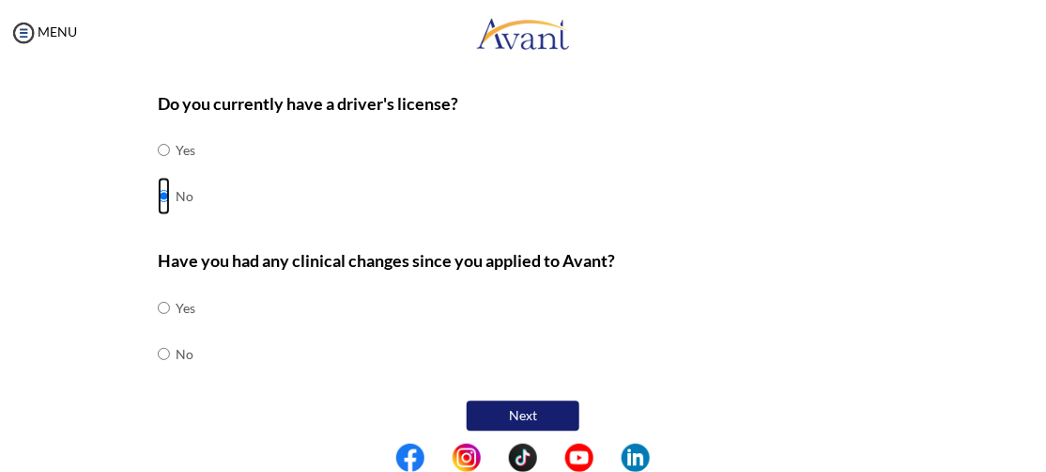
scroll to position [896, 0]
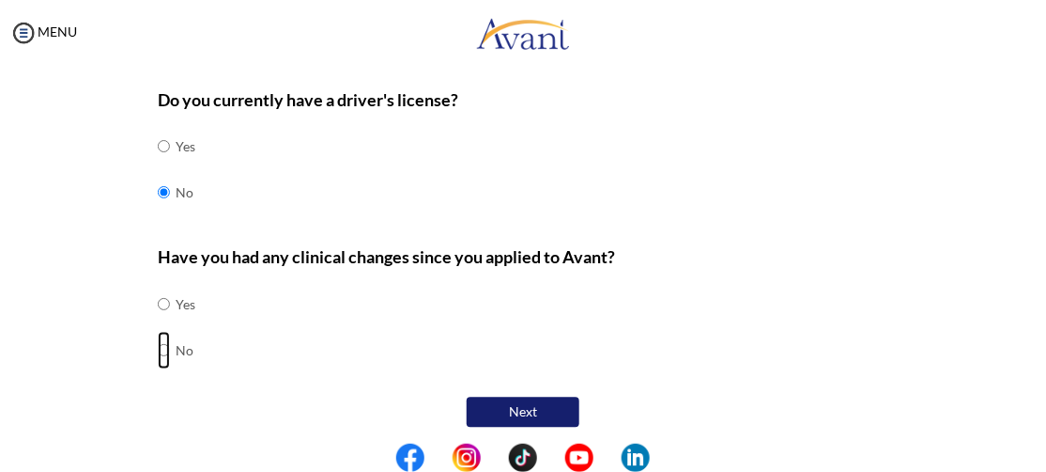
click at [160, 323] on input "radio" at bounding box center [164, 305] width 12 height 38
radio input "true"
click at [509, 413] on button "Next" at bounding box center [523, 412] width 113 height 30
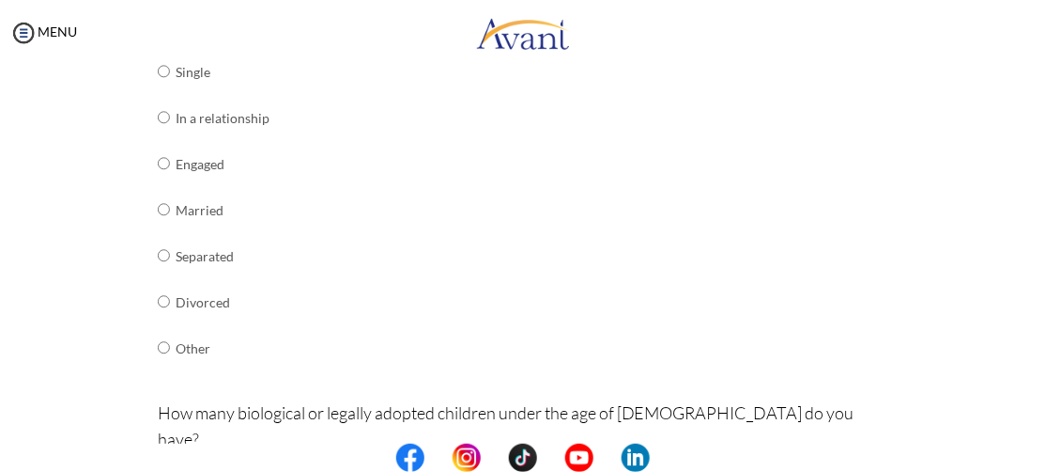
scroll to position [297, 0]
click at [158, 89] on input "radio" at bounding box center [164, 71] width 12 height 38
radio input "true"
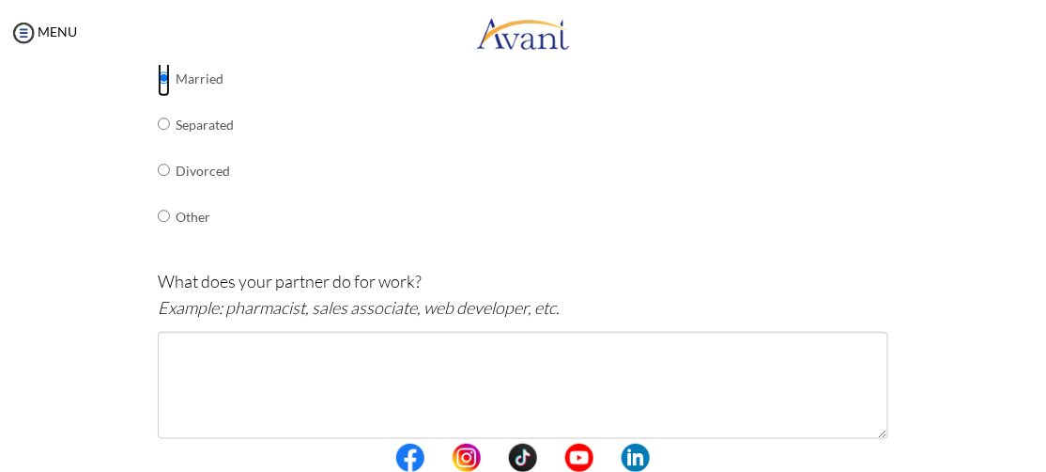
scroll to position [438, 0]
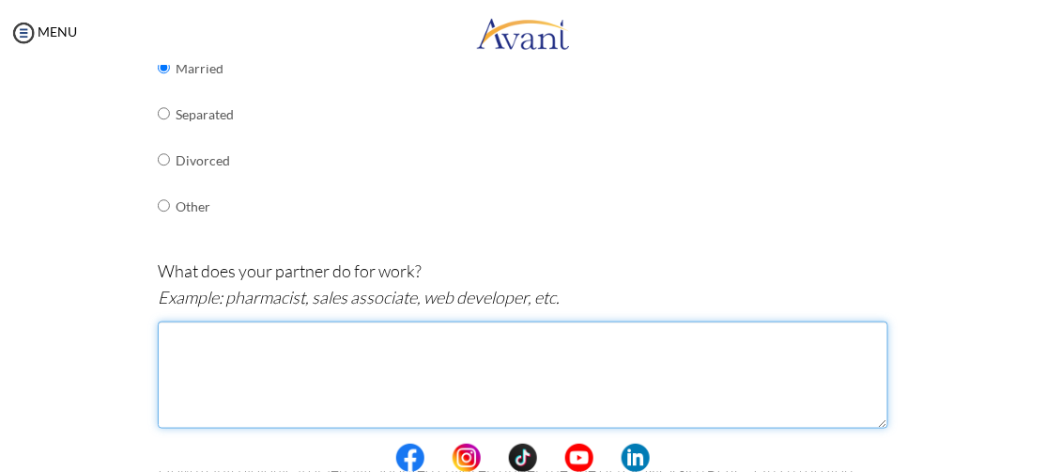
click at [202, 343] on textarea at bounding box center [523, 374] width 731 height 107
type textarea "s"
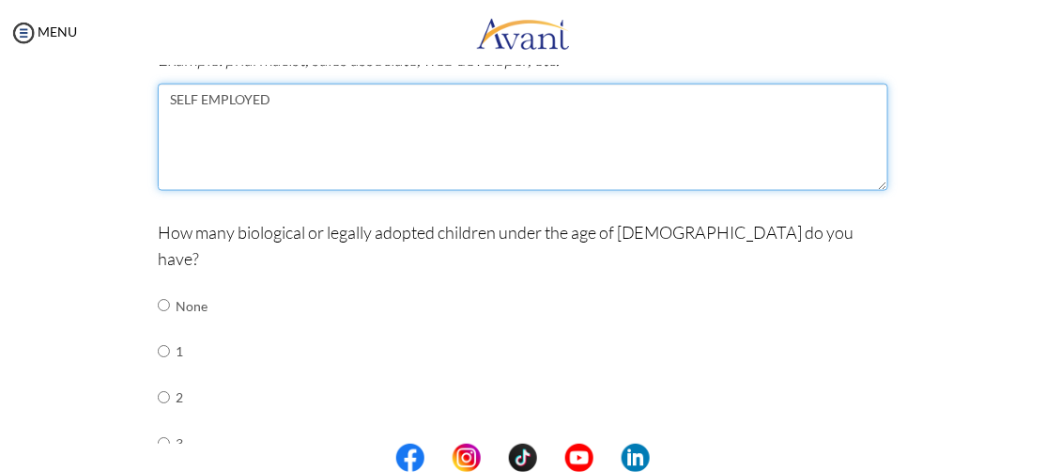
scroll to position [686, 0]
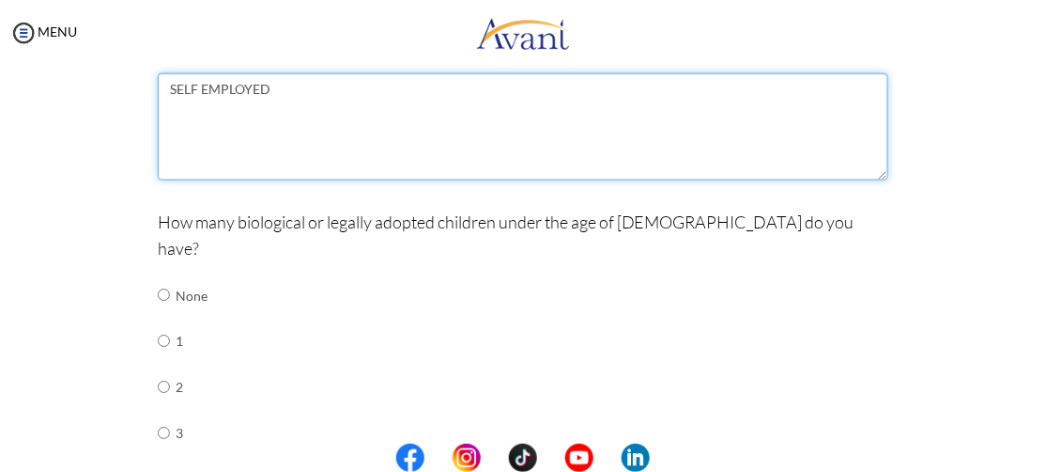
type textarea "SELF EMPLOYED"
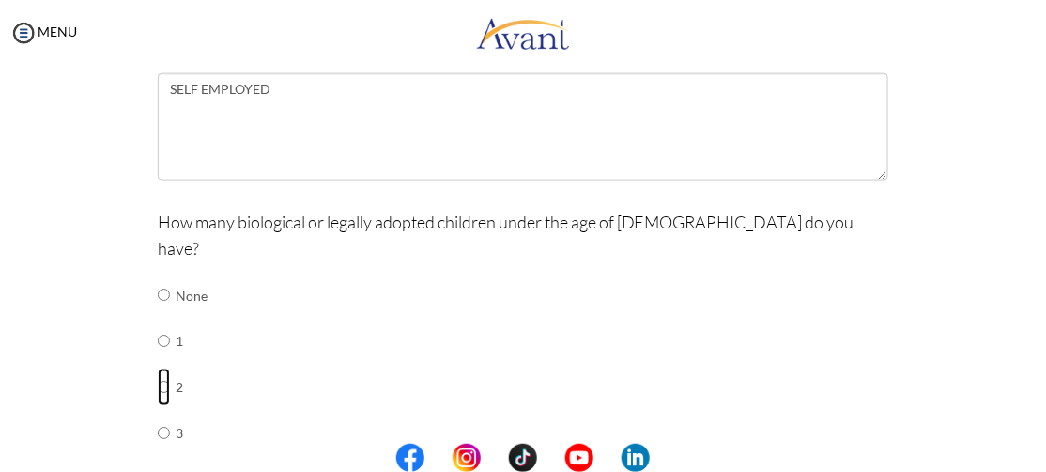
click at [158, 314] on input "radio" at bounding box center [164, 295] width 12 height 38
radio input "true"
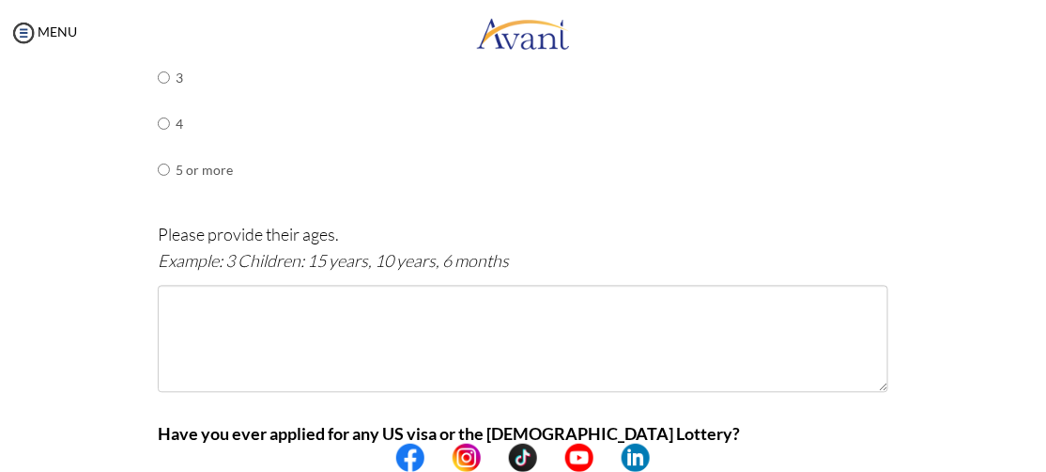
scroll to position [1044, 0]
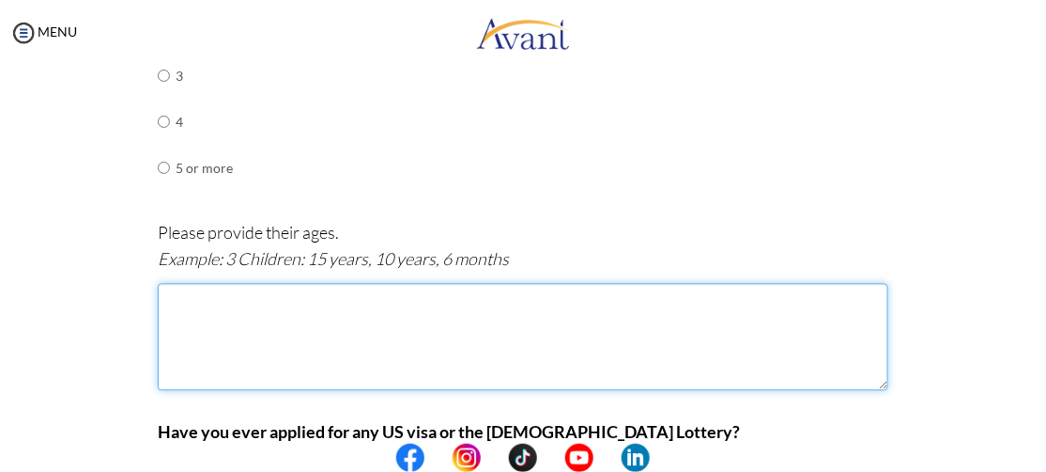
click at [181, 283] on textarea at bounding box center [523, 336] width 731 height 107
type textarea "5"
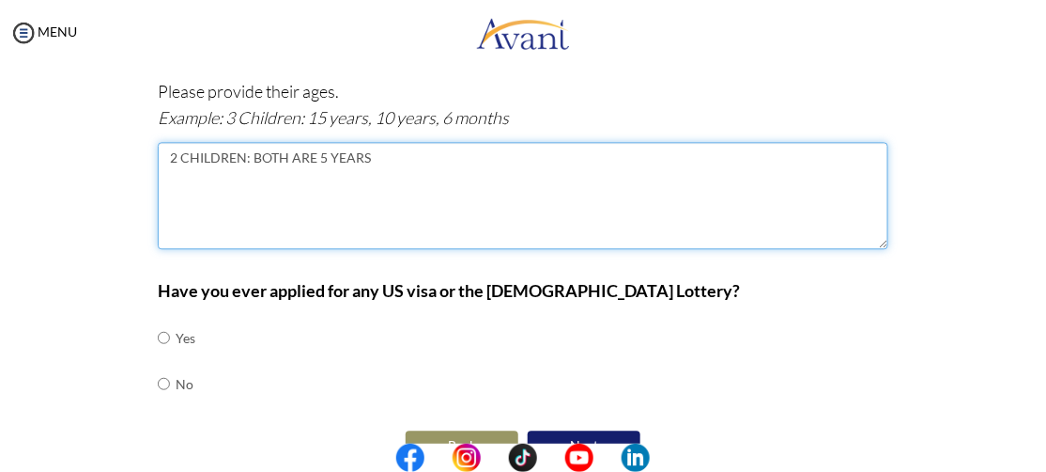
scroll to position [1195, 0]
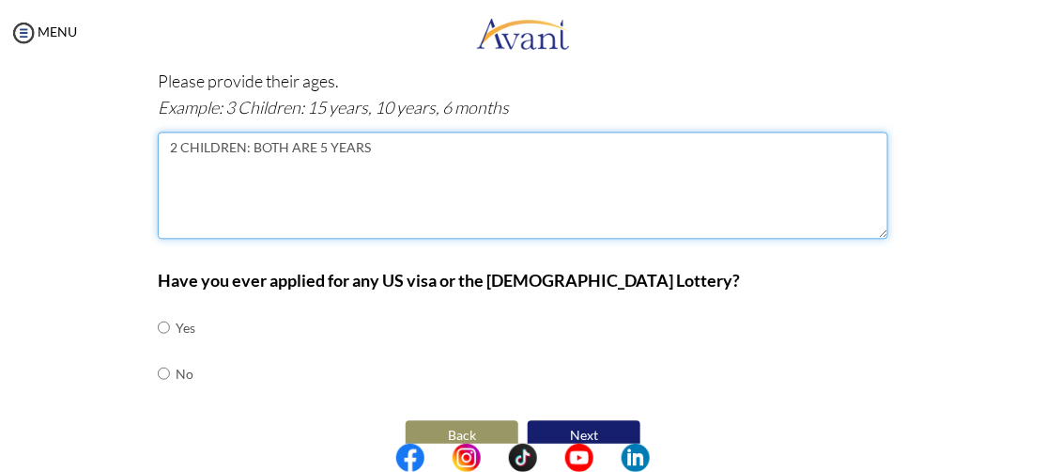
type textarea "2 CHILDREN: BOTH ARE 5 YEARS"
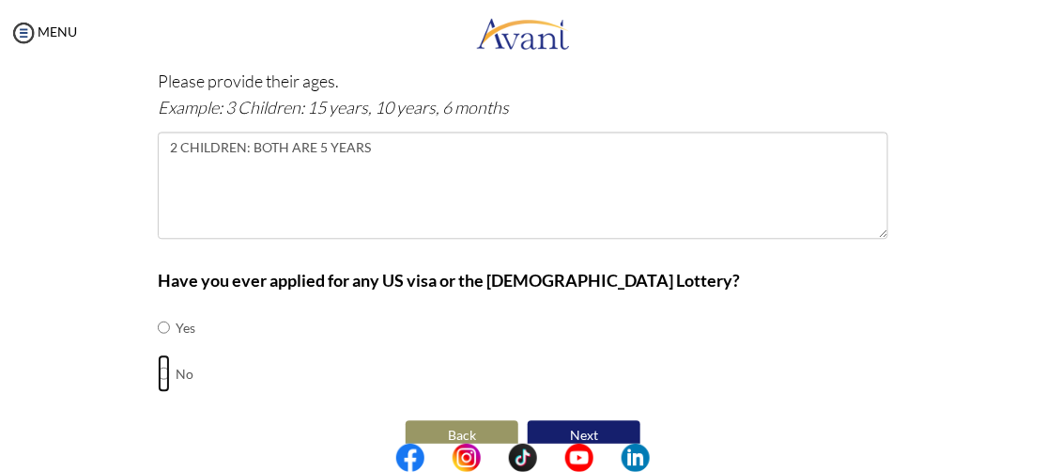
click at [162, 346] on input "radio" at bounding box center [164, 327] width 12 height 38
radio input "true"
click at [561, 420] on button "Next" at bounding box center [584, 435] width 113 height 30
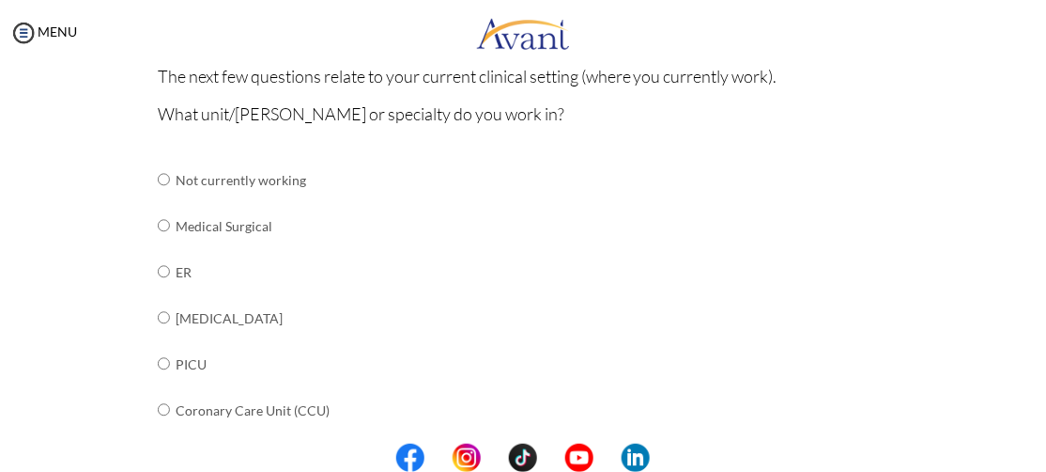
scroll to position [181, 0]
click at [158, 197] on input "radio" at bounding box center [164, 179] width 12 height 38
radio input "true"
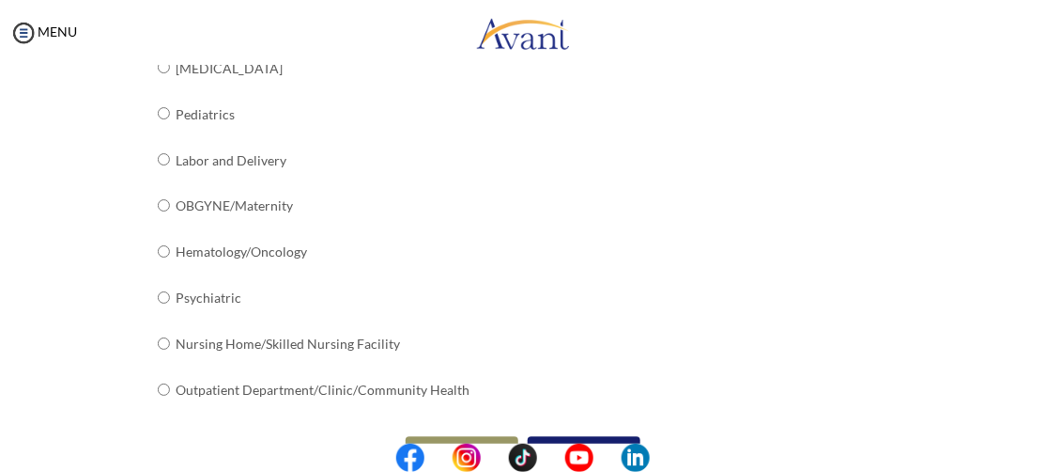
scroll to position [889, 0]
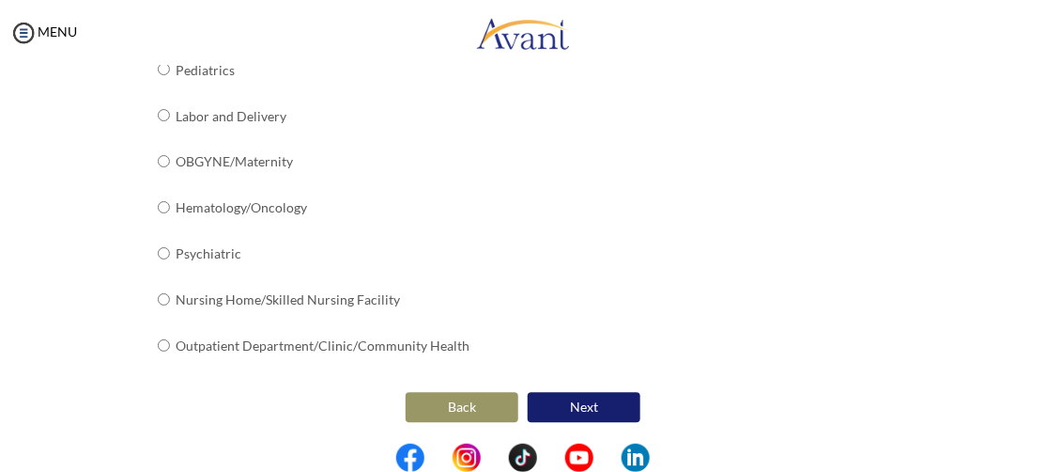
click at [610, 419] on button "Next" at bounding box center [584, 408] width 113 height 30
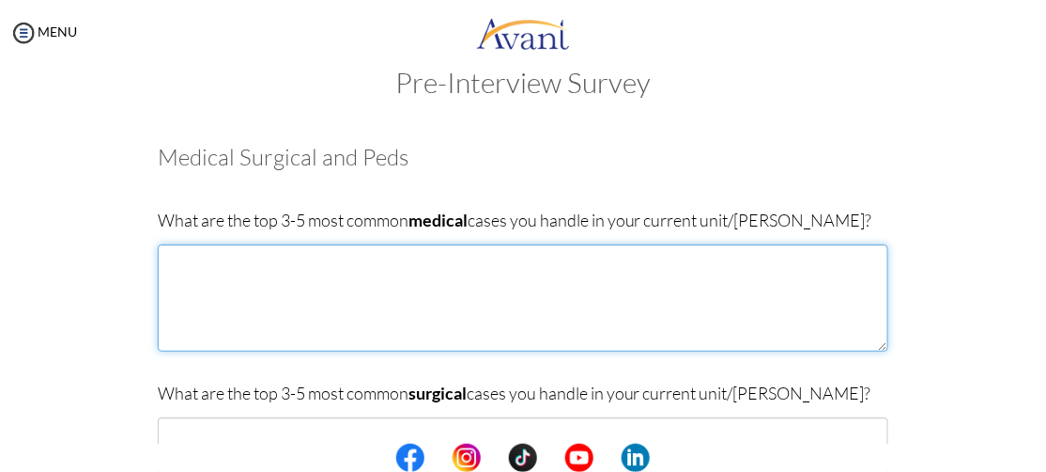
click at [232, 267] on textarea at bounding box center [523, 297] width 731 height 107
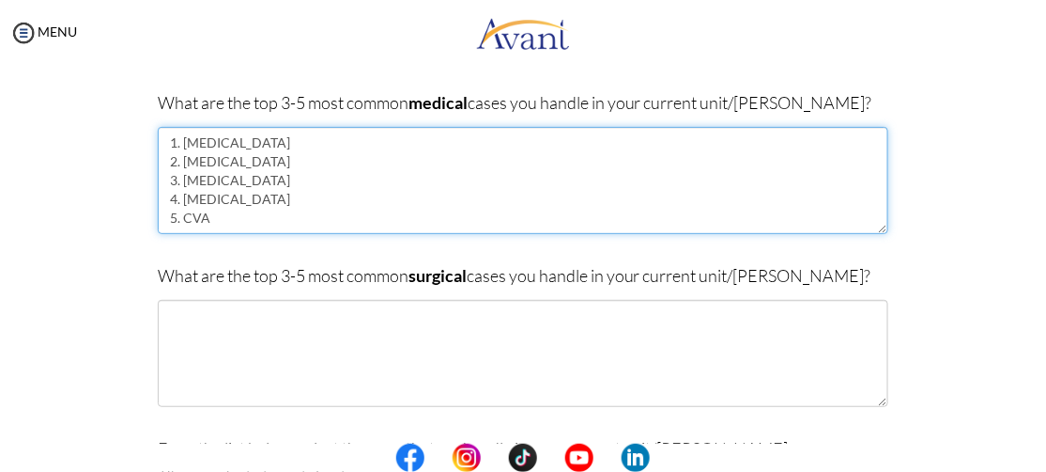
scroll to position [155, 0]
type textarea "1. [MEDICAL_DATA] 2. [MEDICAL_DATA] 3. [MEDICAL_DATA] 4. [MEDICAL_DATA] 5. CVA"
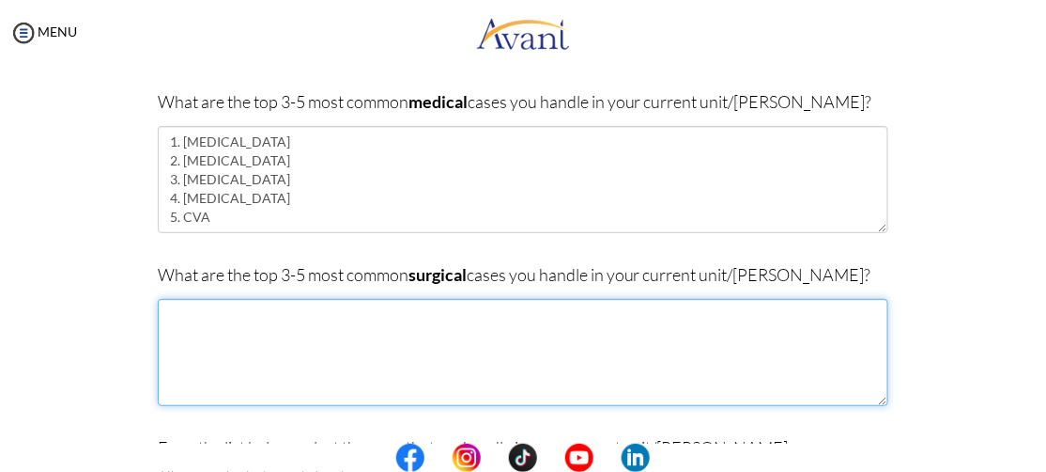
click at [166, 321] on textarea at bounding box center [523, 352] width 731 height 107
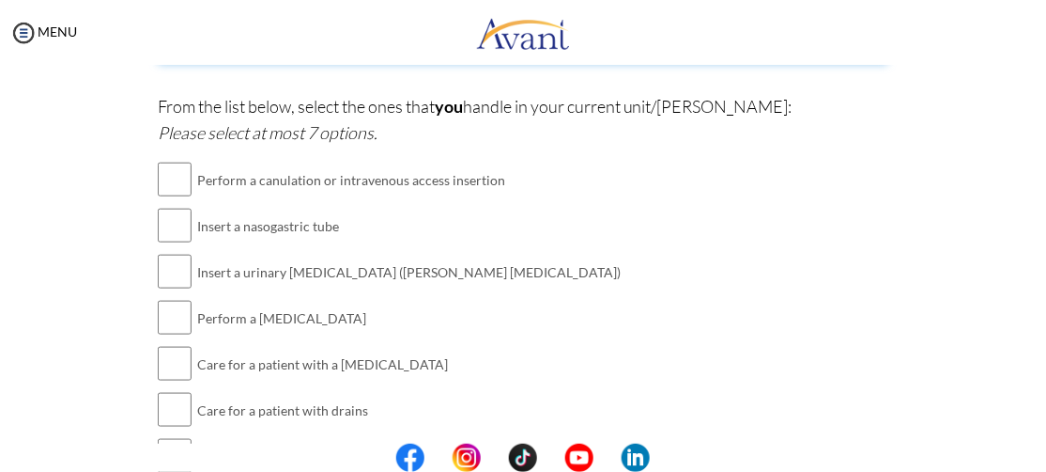
scroll to position [521, 0]
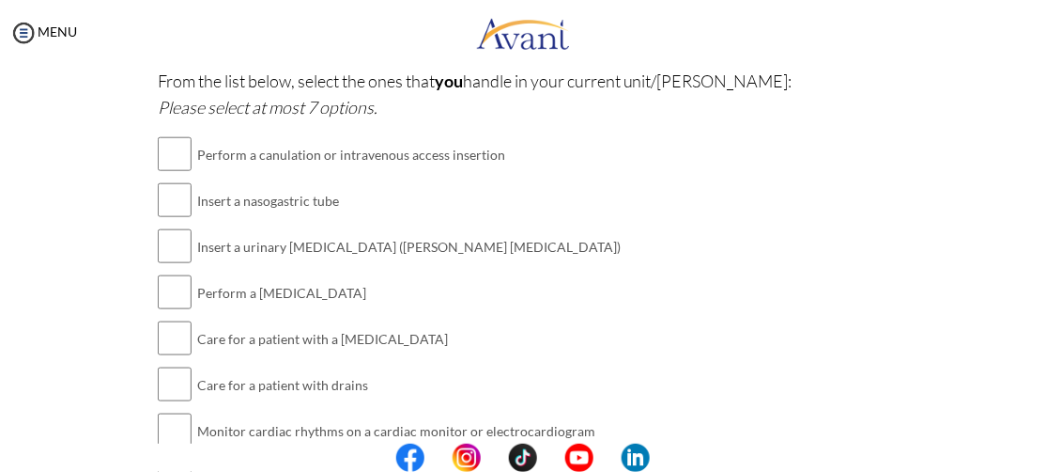
type textarea "1. [MEDICAL_DATA] 2. [MEDICAL_DATA] 3. [MEDICAL_DATA]"
click at [162, 286] on input "checkbox" at bounding box center [175, 292] width 34 height 38
checkbox input "true"
click at [163, 207] on input "checkbox" at bounding box center [175, 200] width 34 height 38
checkbox input "true"
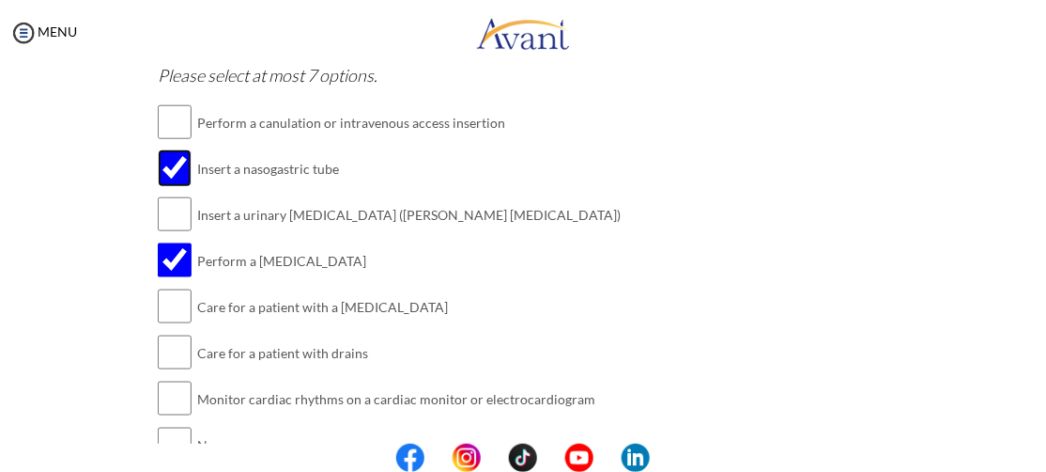
scroll to position [554, 0]
click at [166, 128] on input "checkbox" at bounding box center [175, 121] width 34 height 38
checkbox input "true"
click at [177, 215] on input "checkbox" at bounding box center [175, 213] width 34 height 38
checkbox input "true"
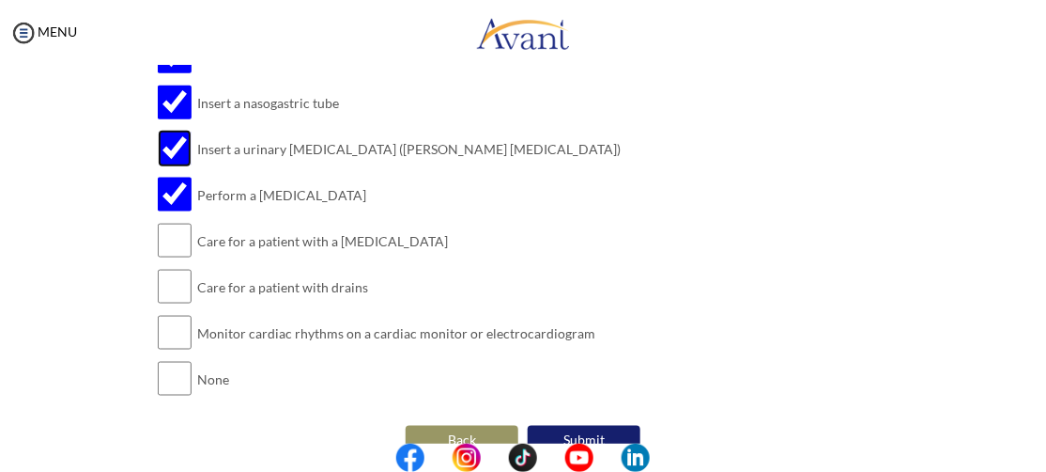
scroll to position [621, 0]
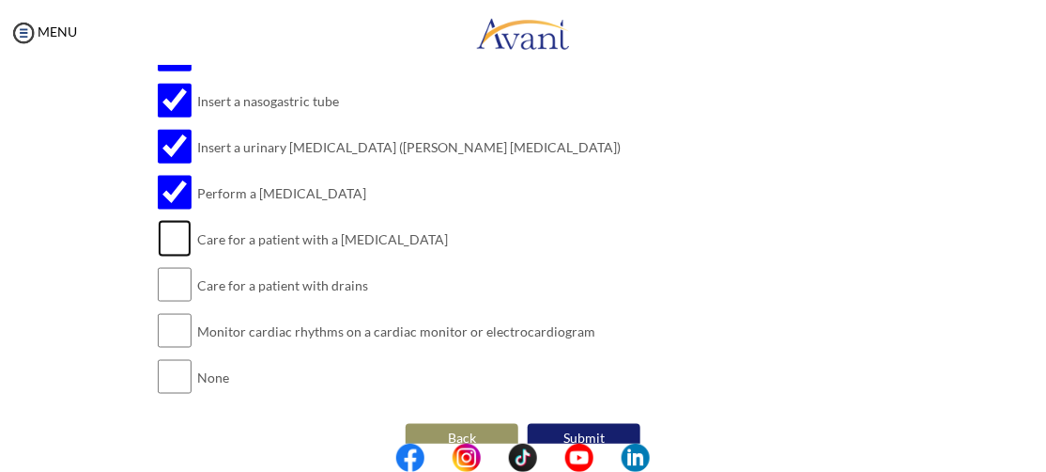
click at [176, 232] on input "checkbox" at bounding box center [175, 239] width 34 height 38
checkbox input "true"
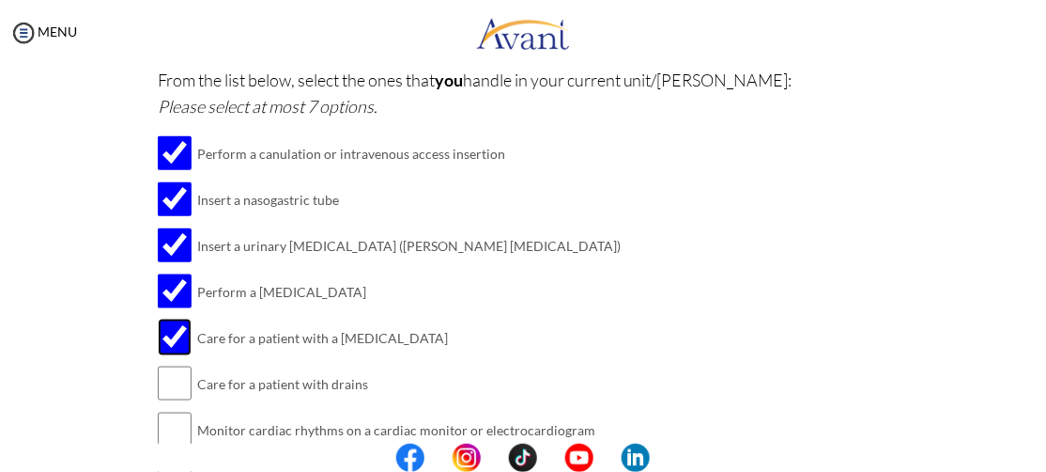
scroll to position [521, 0]
click at [320, 388] on td "Care for a patient with drains" at bounding box center [409, 385] width 424 height 46
click at [180, 387] on input "checkbox" at bounding box center [175, 384] width 34 height 38
checkbox input "true"
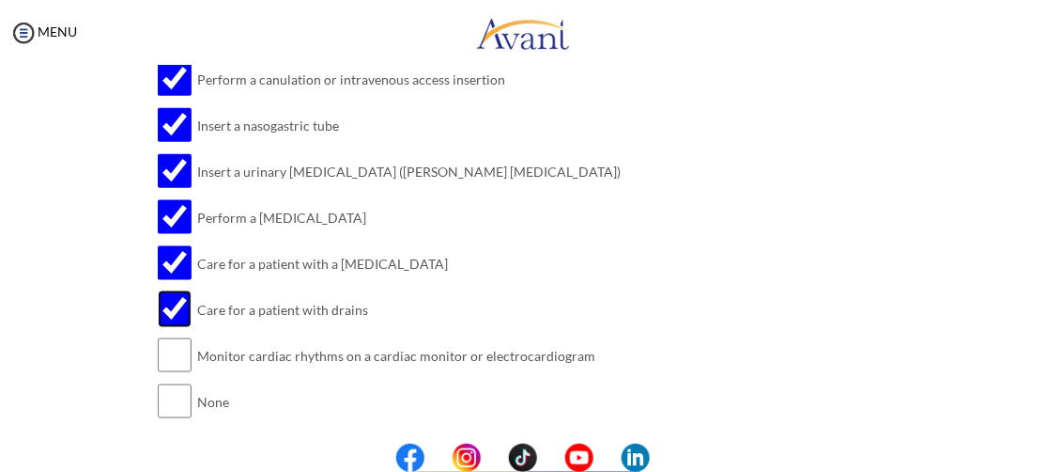
scroll to position [604, 0]
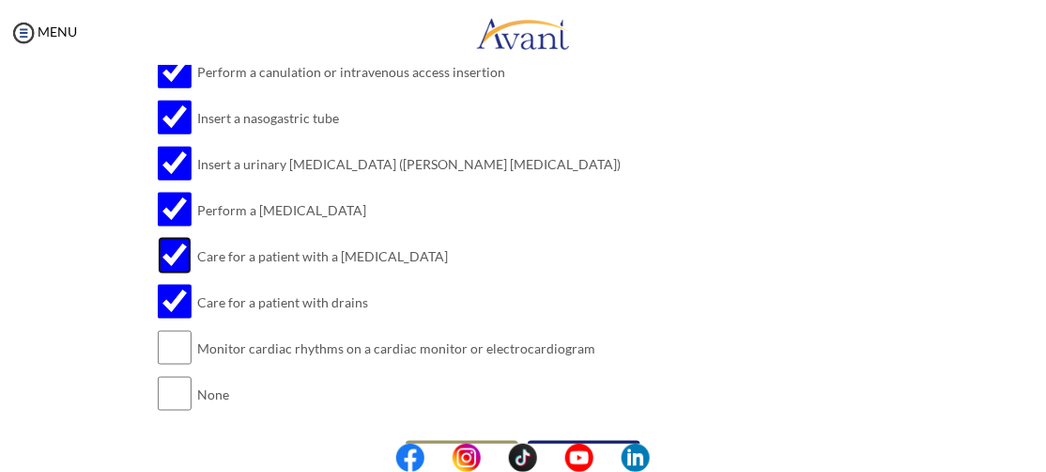
click at [172, 256] on input "checkbox" at bounding box center [175, 256] width 34 height 38
checkbox input "false"
click at [175, 300] on input "checkbox" at bounding box center [175, 302] width 34 height 38
checkbox input "false"
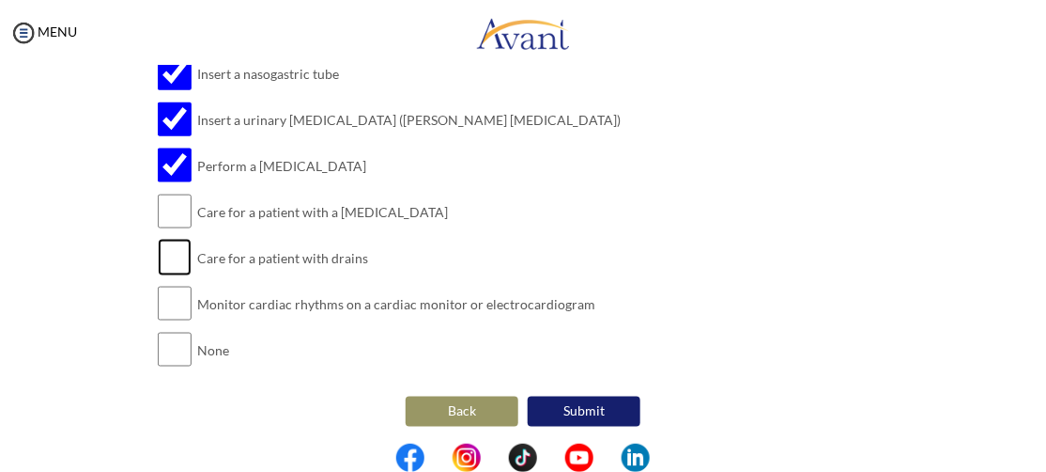
scroll to position [651, 0]
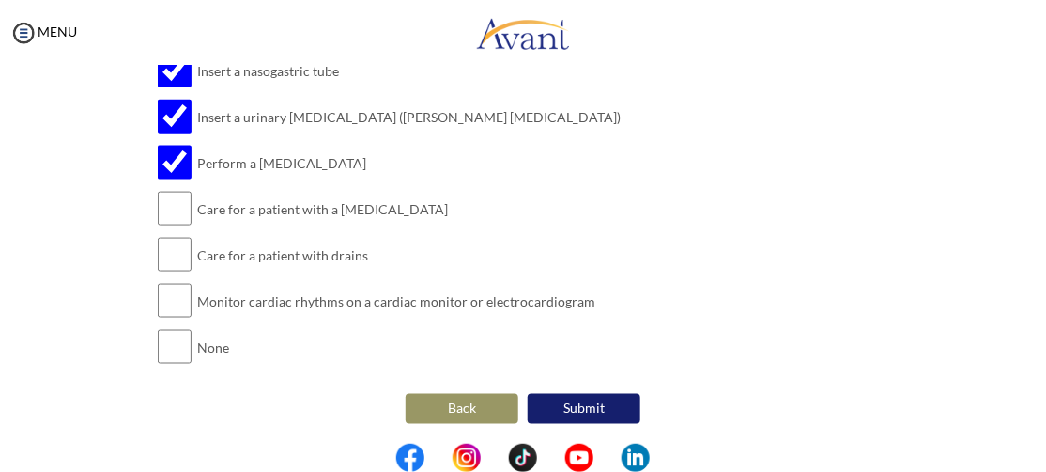
click at [611, 410] on button "Submit" at bounding box center [584, 409] width 113 height 30
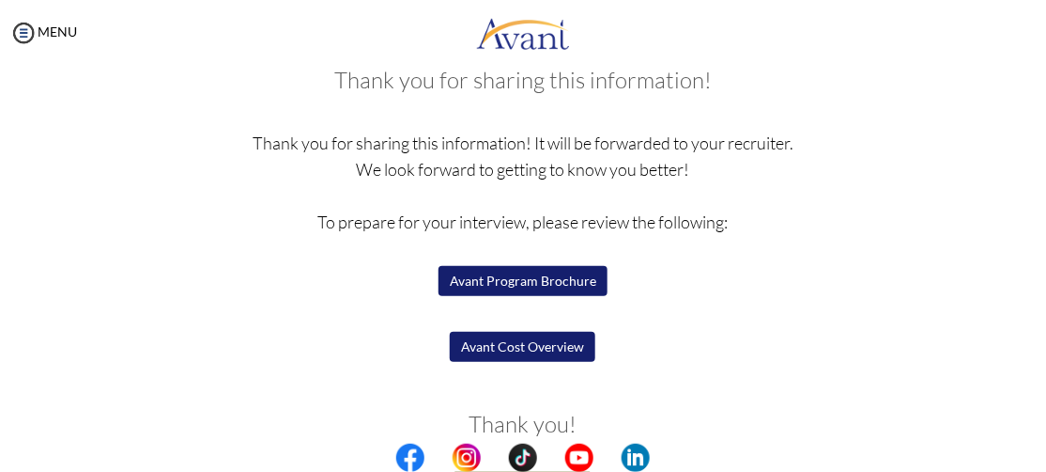
scroll to position [115, 0]
click at [560, 283] on button "Avant Program Brochure" at bounding box center [523, 280] width 169 height 30
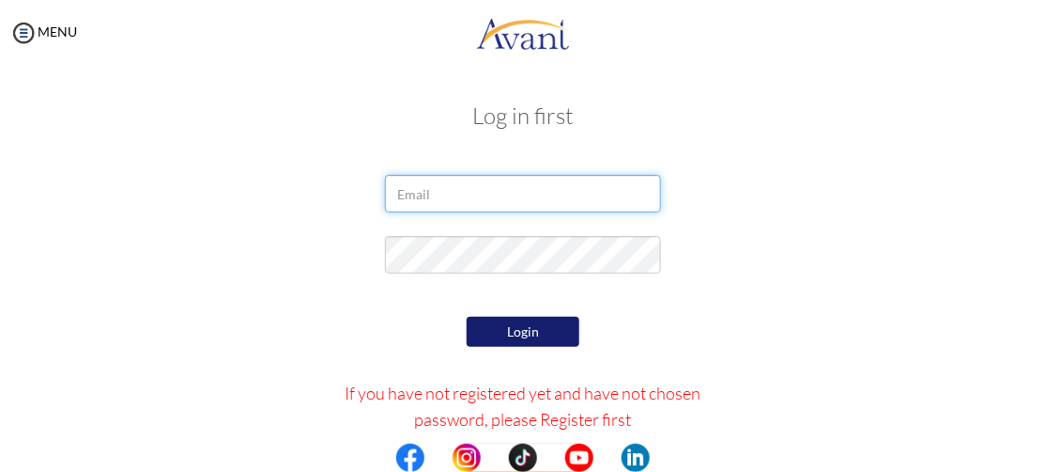
type input "[EMAIL_ADDRESS][DOMAIN_NAME]"
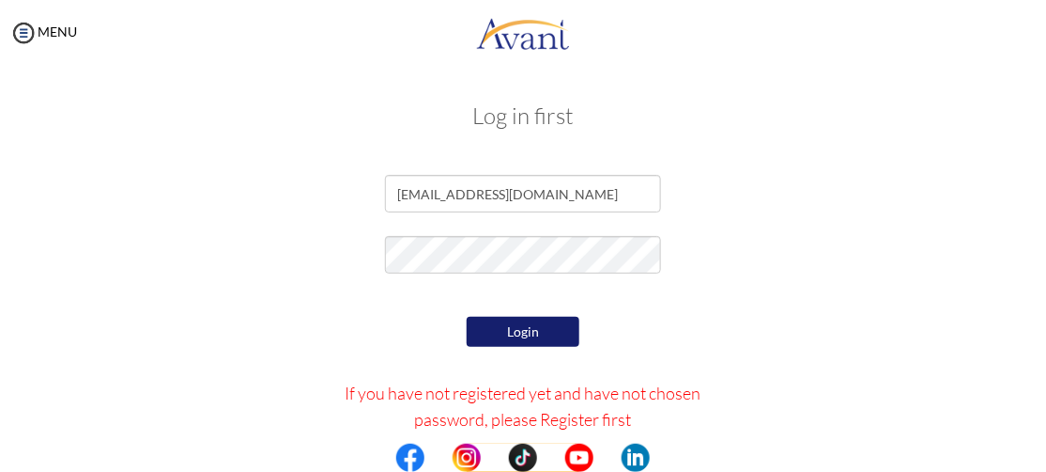
click at [512, 330] on button "Login" at bounding box center [523, 332] width 113 height 30
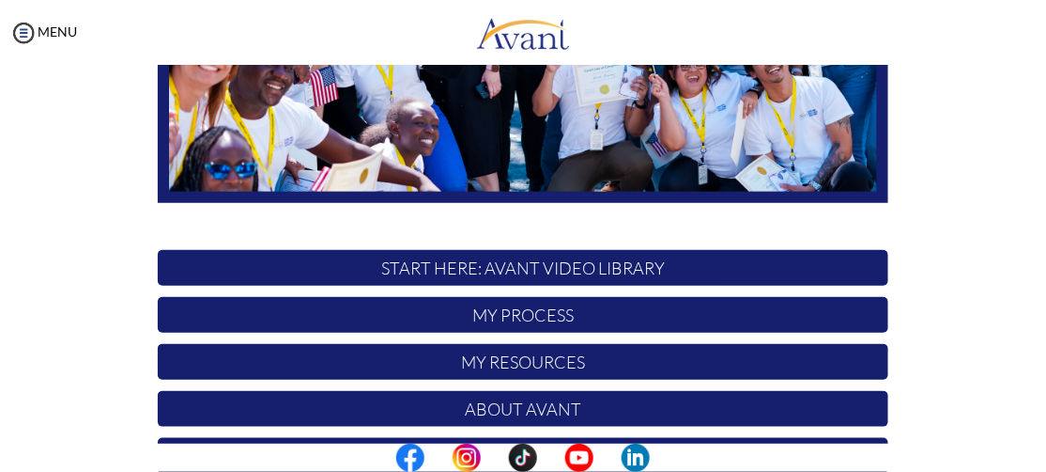
scroll to position [484, 0]
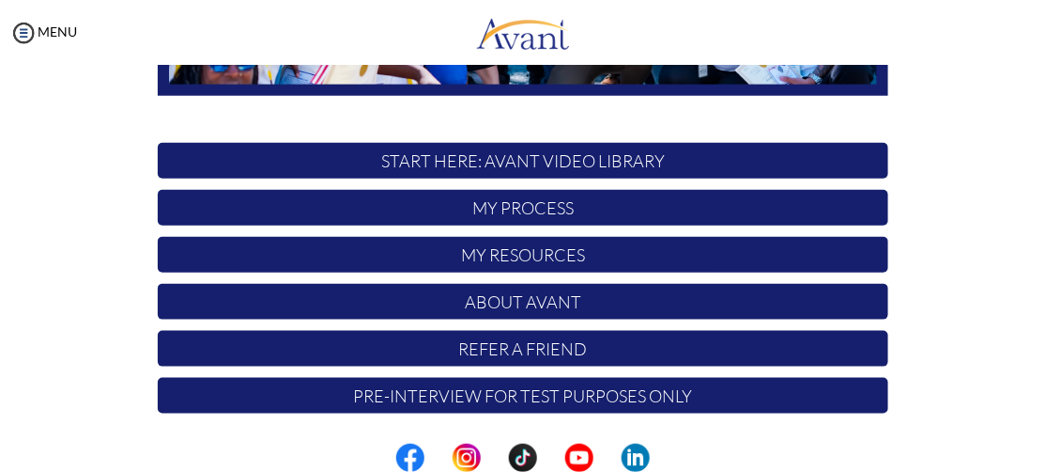
click at [509, 163] on p "START HERE: Avant Video Library" at bounding box center [523, 161] width 731 height 36
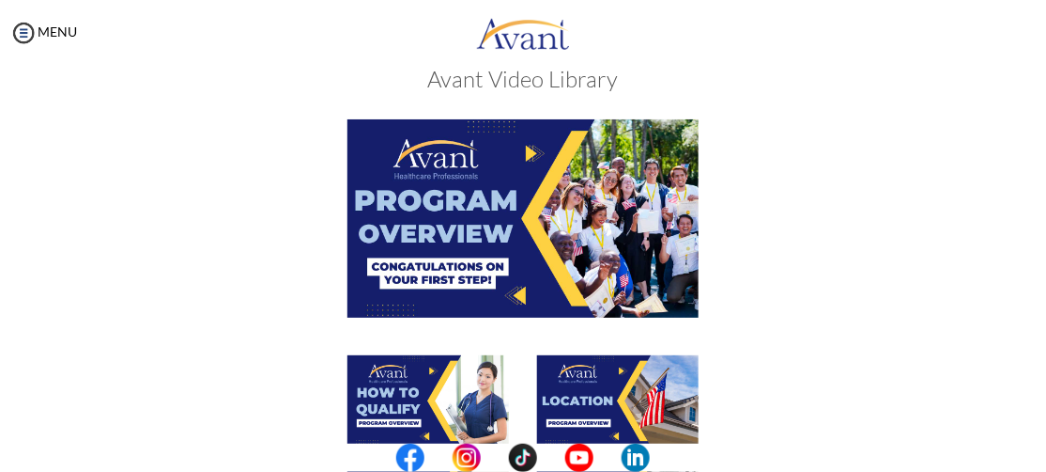
scroll to position [0, 0]
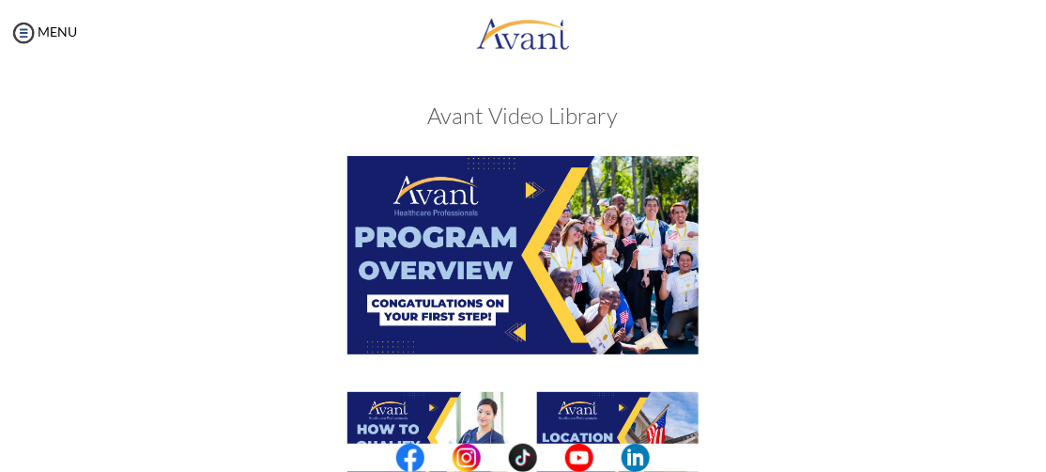
click at [494, 243] on img at bounding box center [523, 254] width 351 height 197
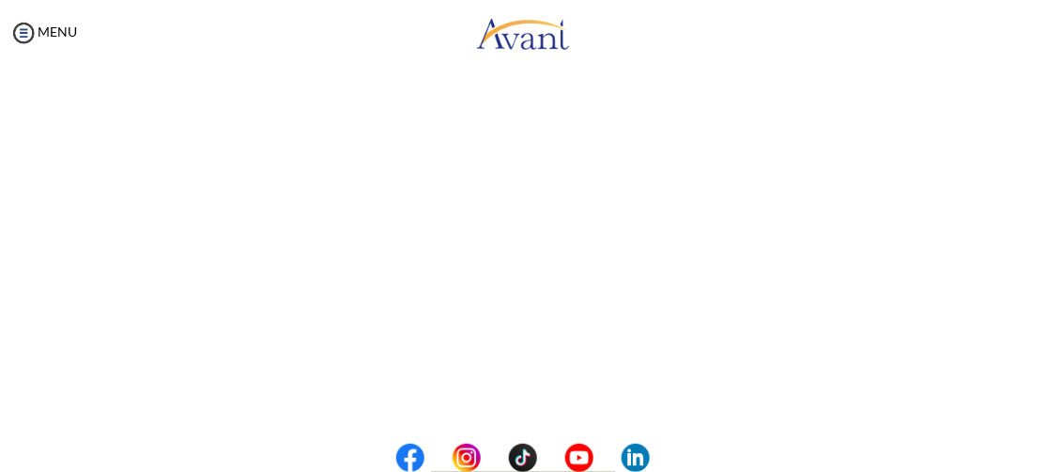
scroll to position [347, 0]
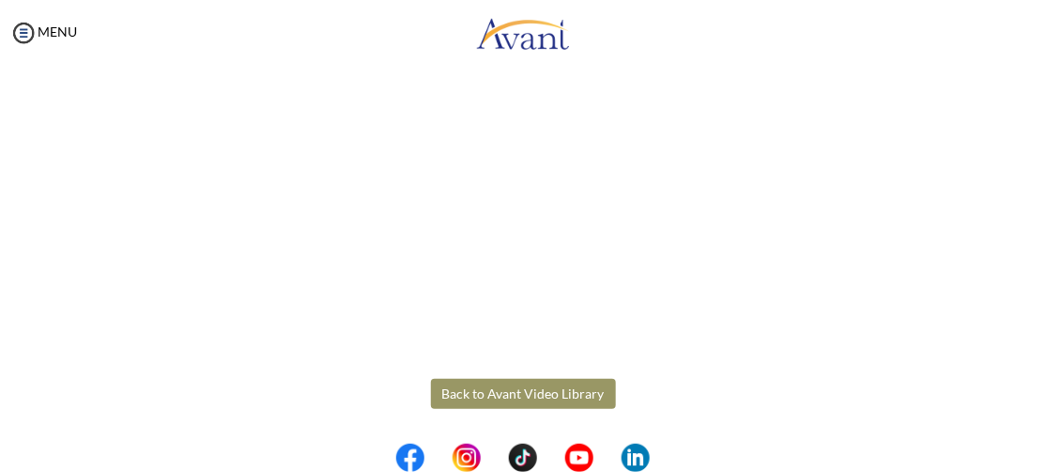
click at [559, 386] on body "Maintenance break. Please come back in 2 hours. MENU My Status What is the next…" at bounding box center [523, 236] width 1046 height 472
click at [559, 386] on button "Back to Avant Video Library" at bounding box center [523, 394] width 185 height 30
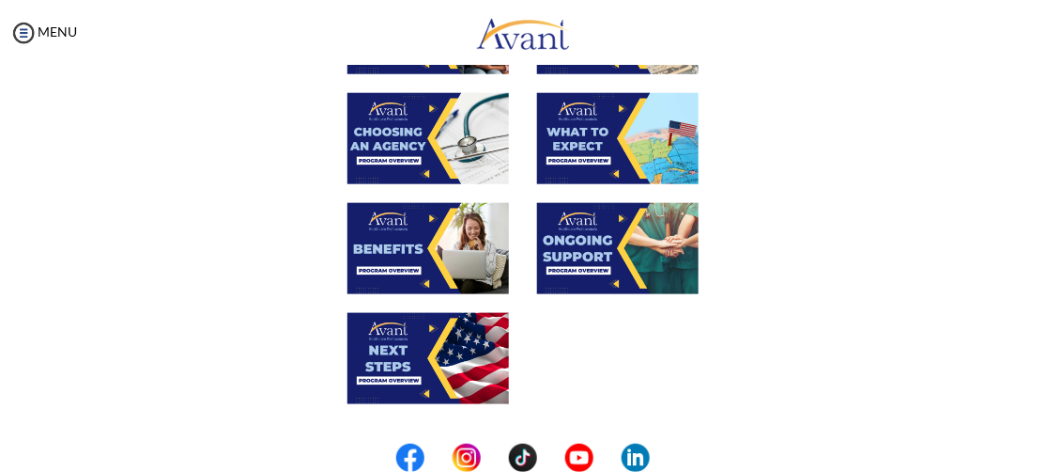
scroll to position [665, 0]
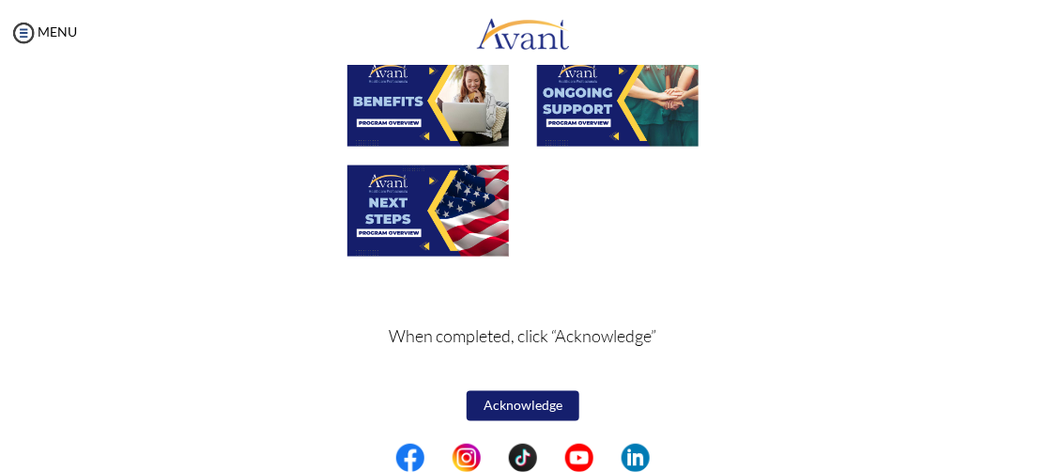
click at [523, 404] on button "Acknowledge" at bounding box center [523, 406] width 113 height 30
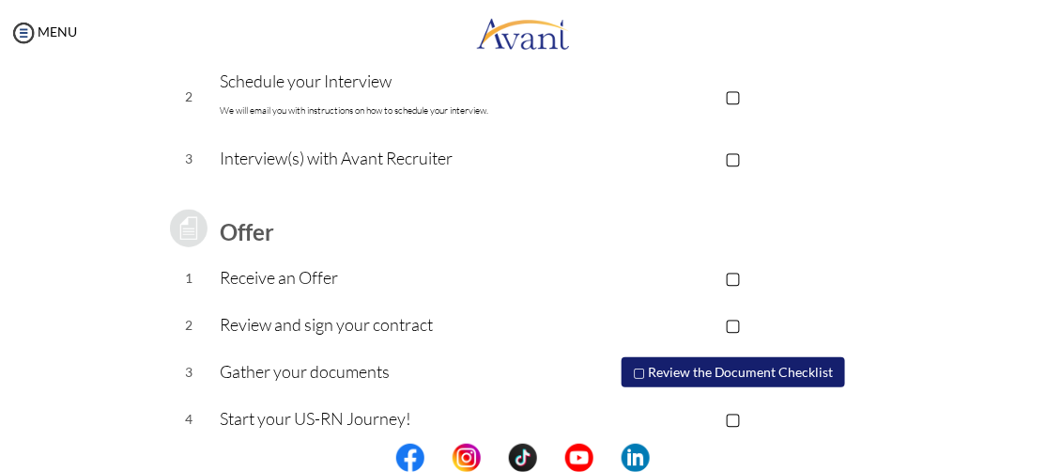
scroll to position [382, 0]
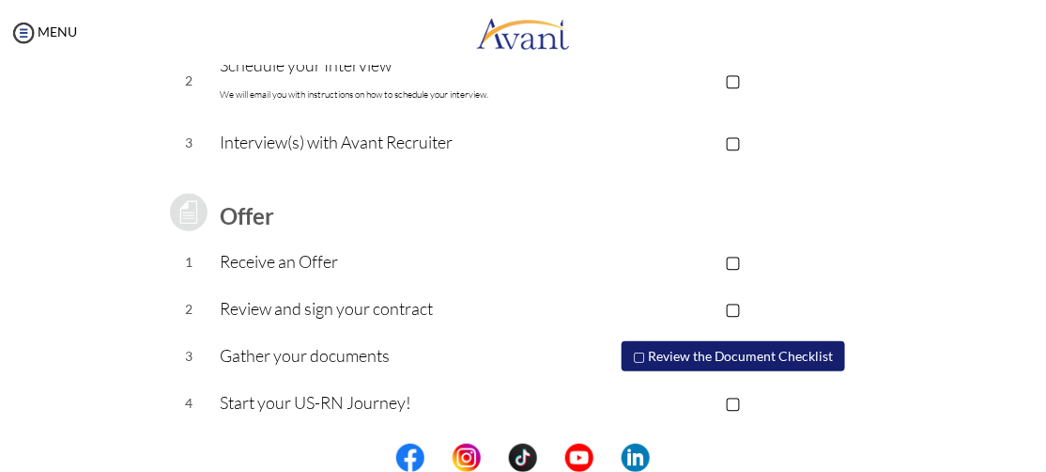
click at [733, 263] on p "▢" at bounding box center [734, 261] width 311 height 26
click at [733, 263] on p "▣" at bounding box center [734, 261] width 311 height 26
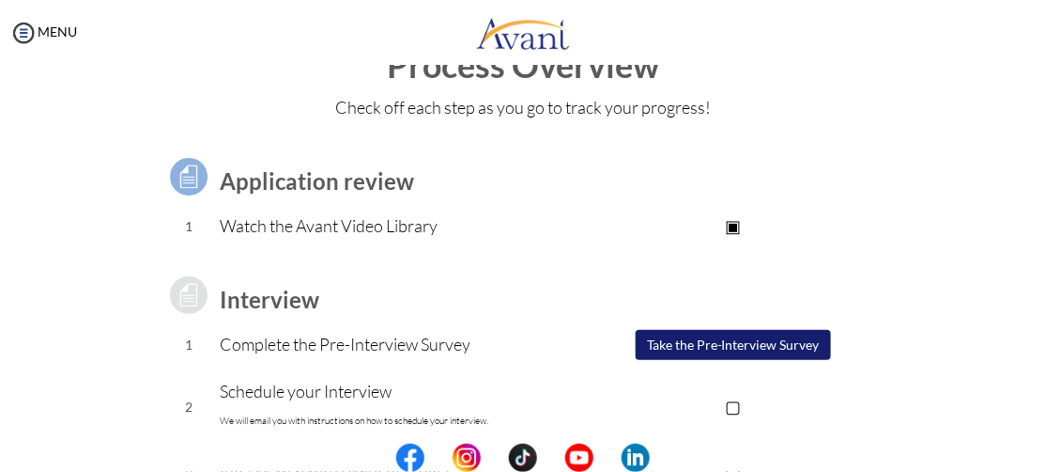
scroll to position [0, 0]
